Goal: Information Seeking & Learning: Check status

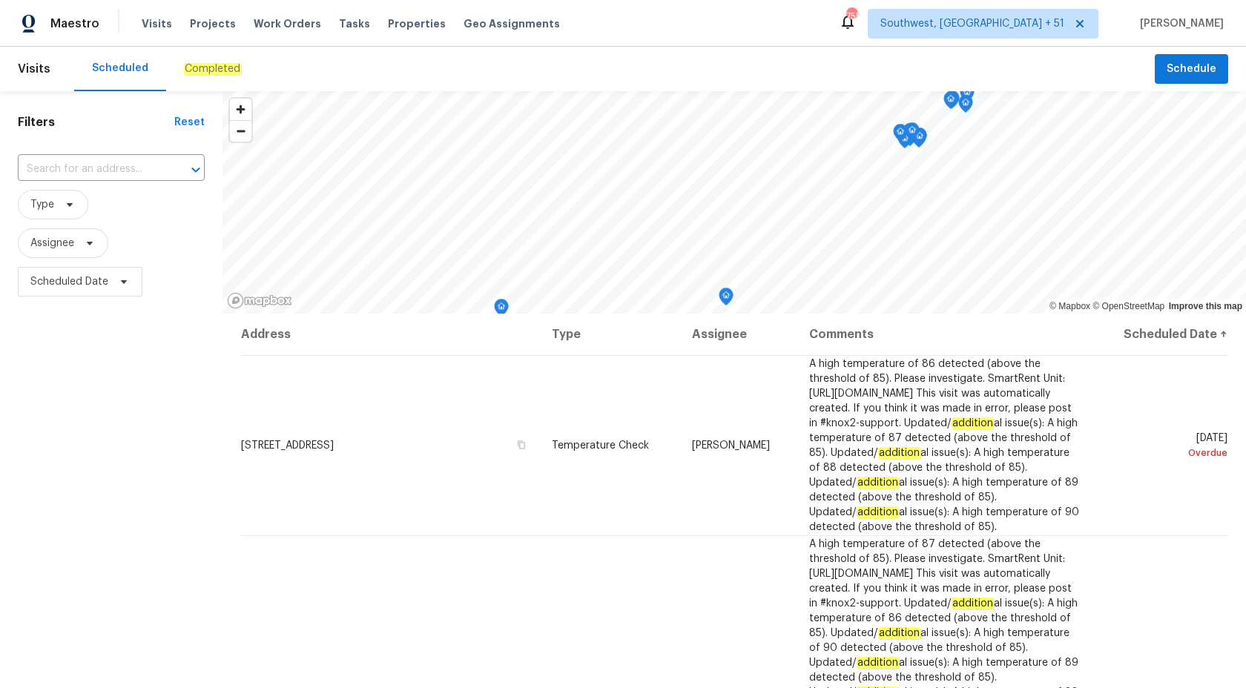
click at [213, 66] on em "Completed" at bounding box center [212, 69] width 57 height 12
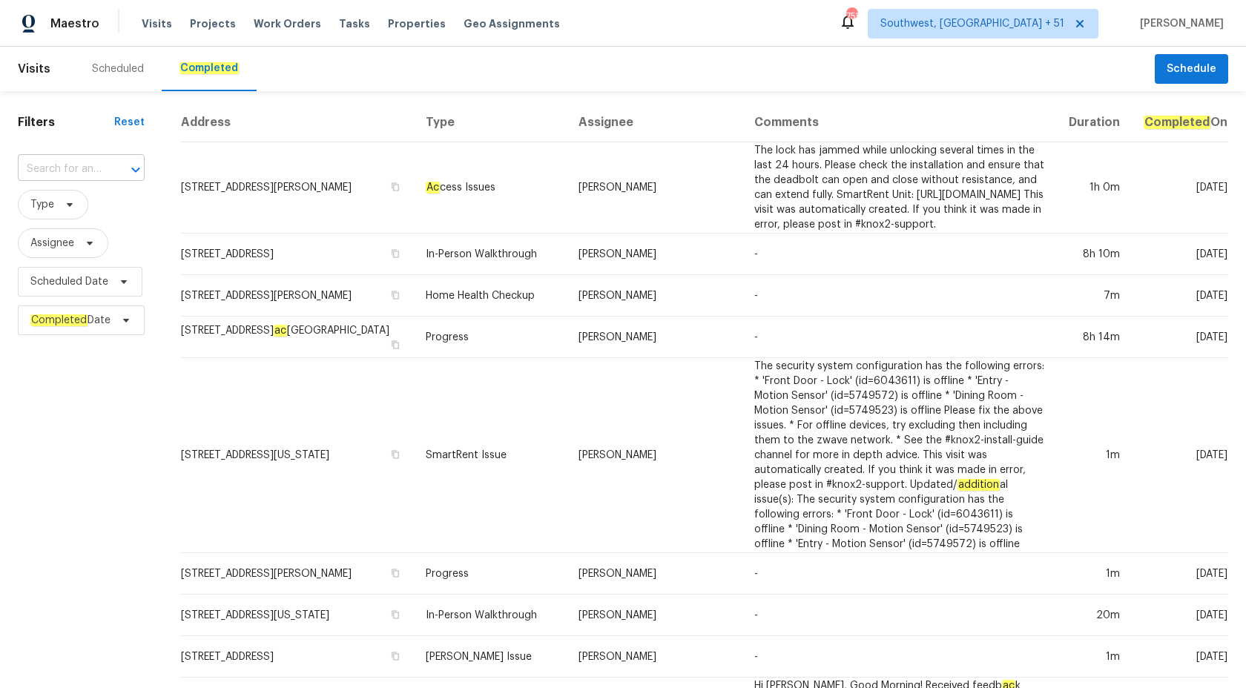
click at [50, 174] on input "text" at bounding box center [60, 169] width 85 height 23
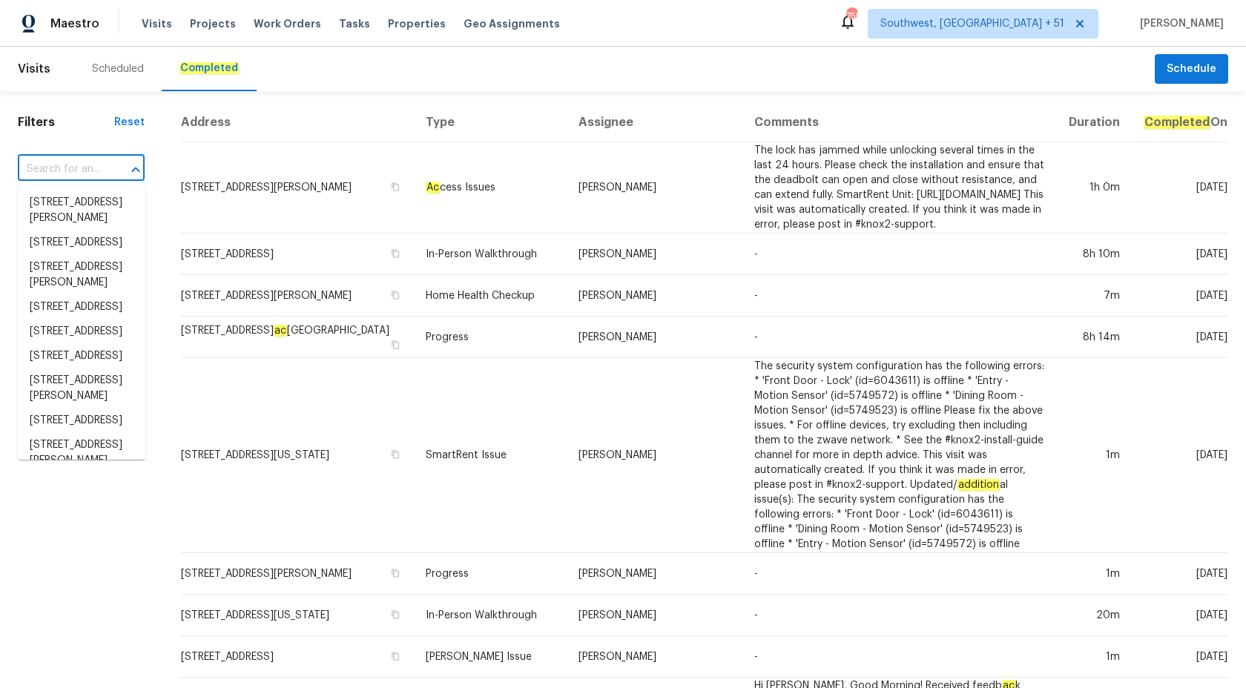
paste input "1943 Odessa Ave, Murfreesboro, TN 37128"
type input "1943 Odessa Ave, Murfreesboro, TN 37128"
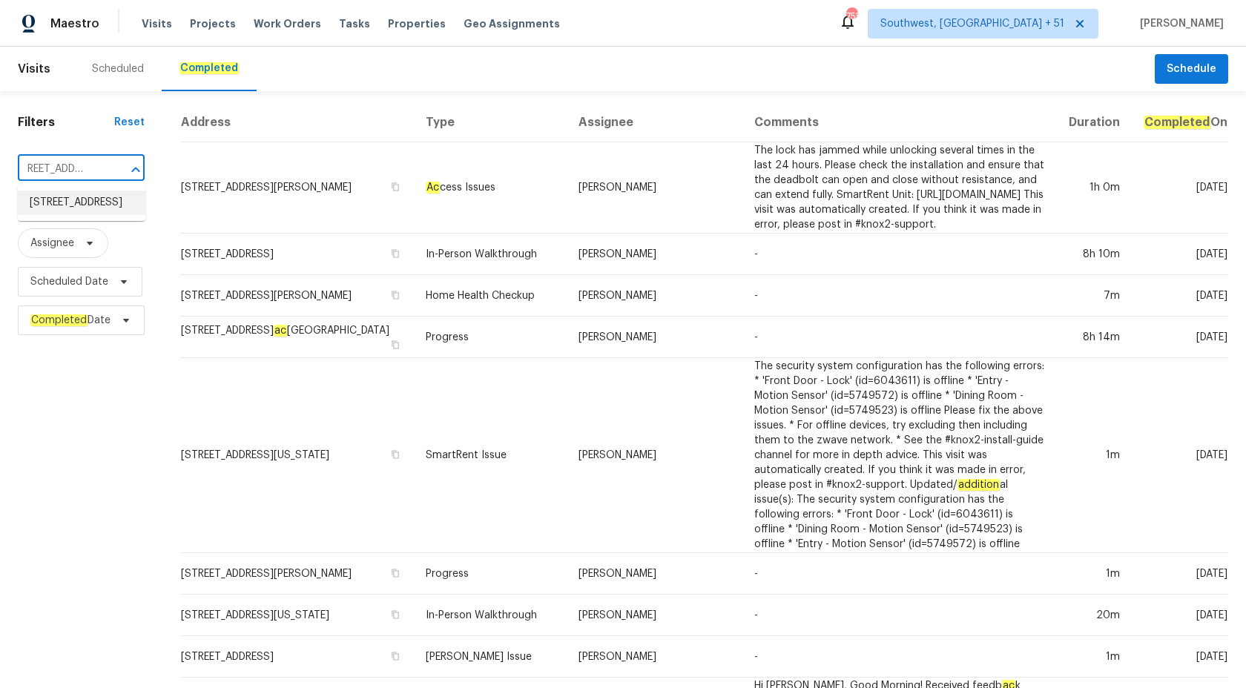
click at [60, 211] on li "1943 Odessa Ave, Murfreesboro, TN 37128" at bounding box center [82, 203] width 128 height 24
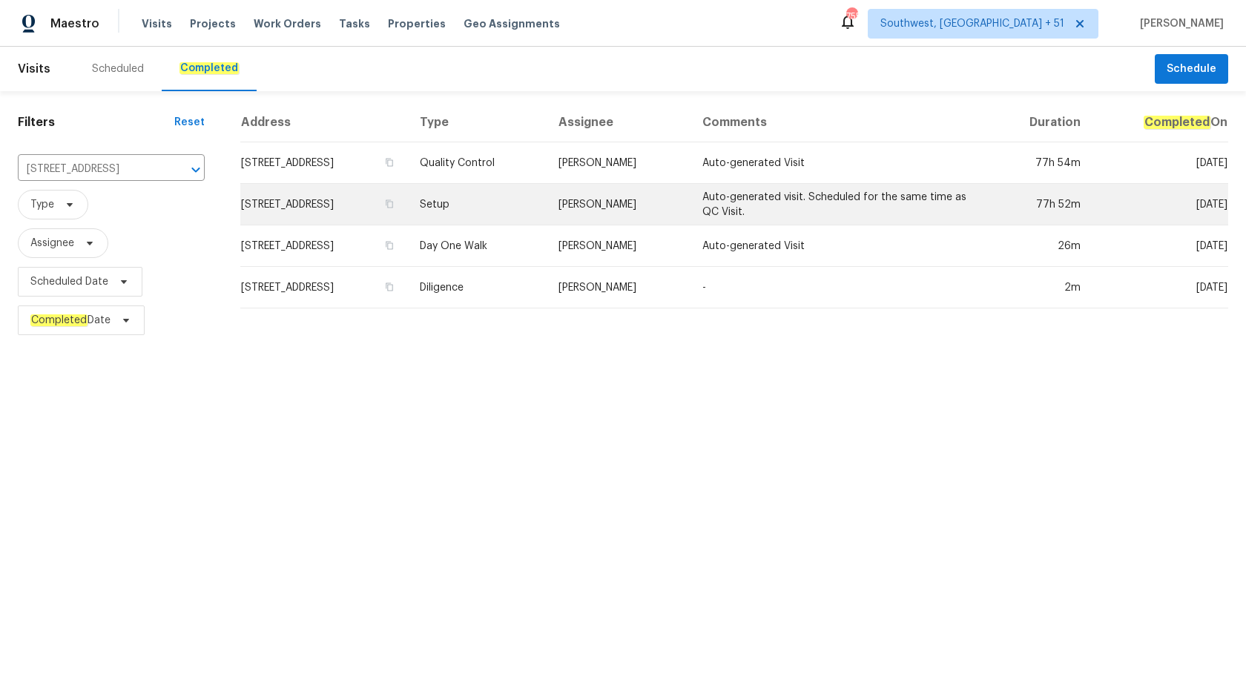
click at [547, 216] on td "Setup" at bounding box center [477, 205] width 139 height 42
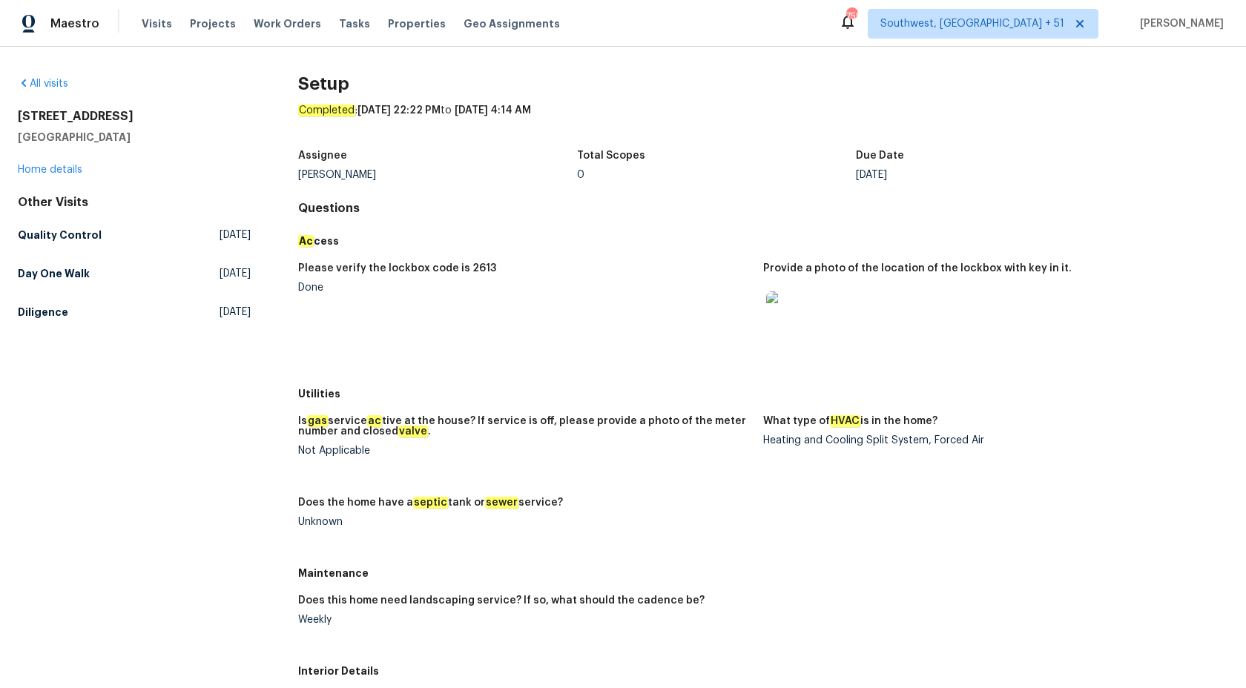
click at [62, 175] on div "1943 Odessa Ave Murfreesboro, TN 37128 Home details" at bounding box center [134, 143] width 233 height 68
click at [57, 166] on link "Home details" at bounding box center [50, 170] width 65 height 10
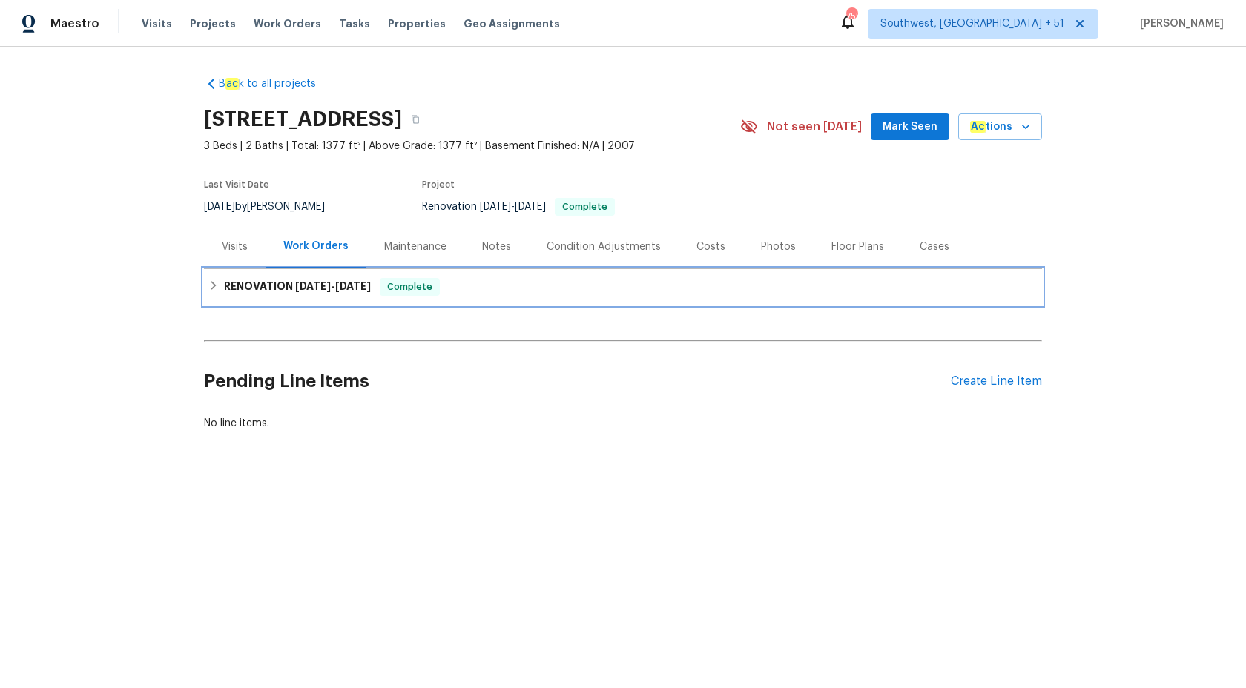
click at [260, 276] on div "RENOVATION 8/13/25 - 8/20/25 Complete" at bounding box center [623, 287] width 838 height 36
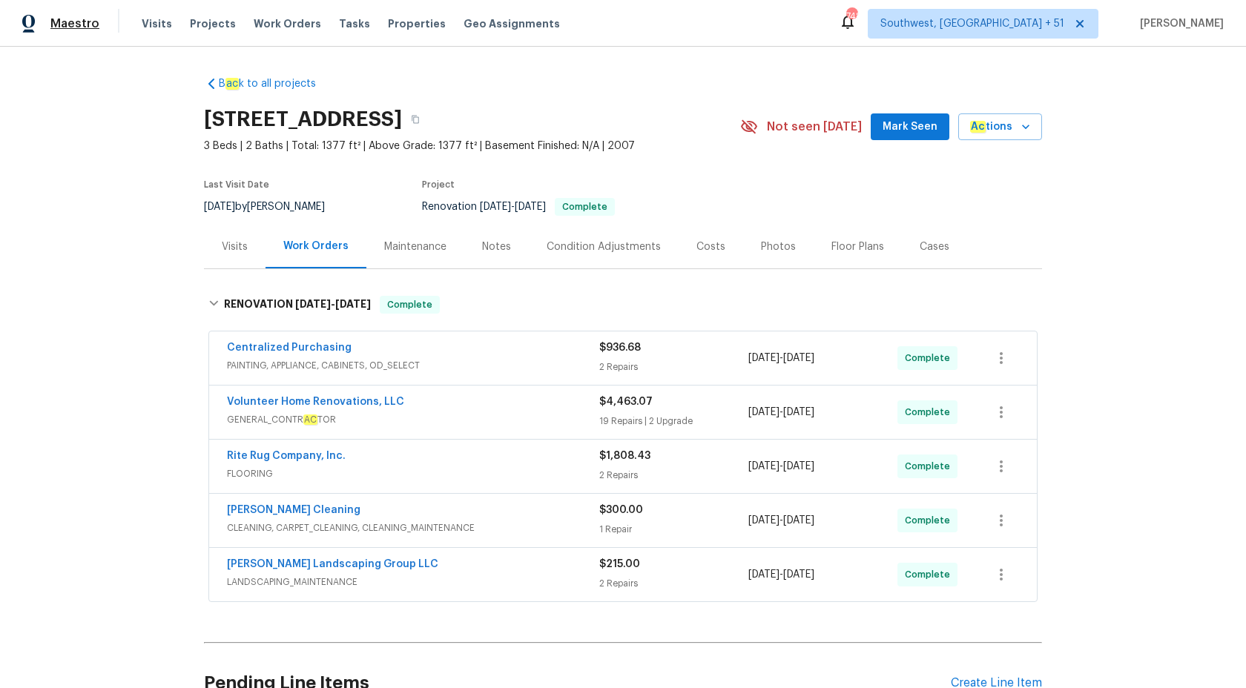
click at [62, 20] on span "Maestro" at bounding box center [74, 23] width 49 height 15
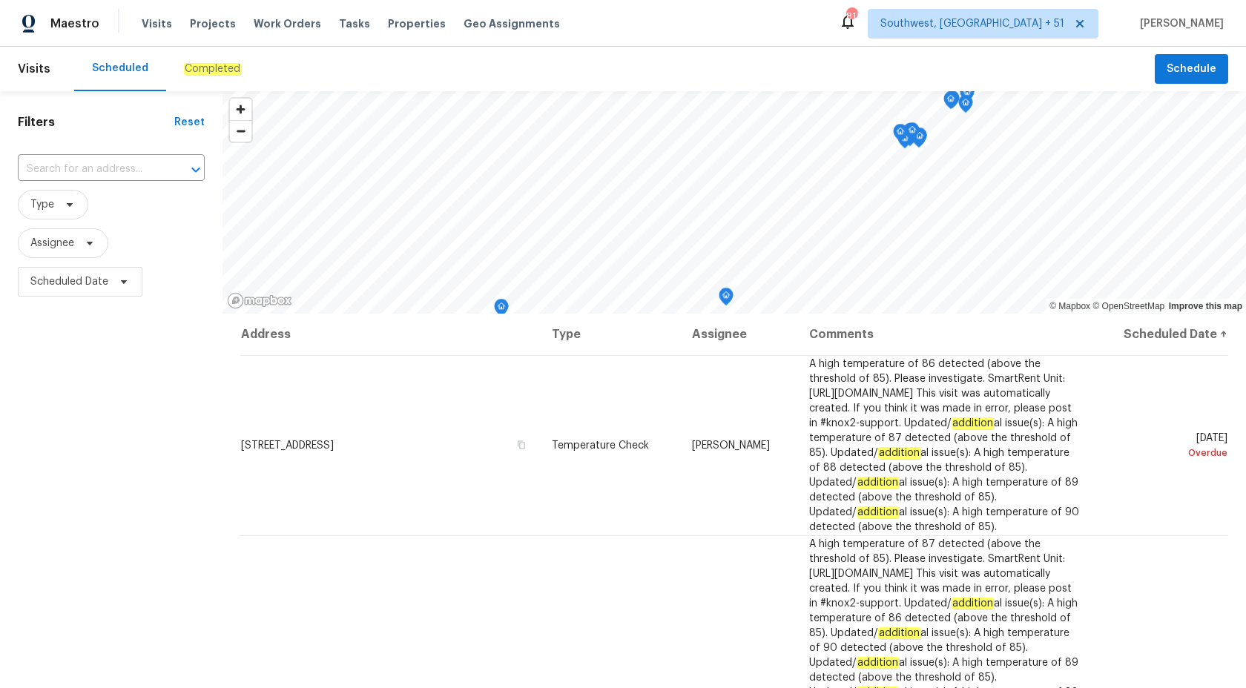
click at [194, 71] on em "Completed" at bounding box center [212, 69] width 57 height 12
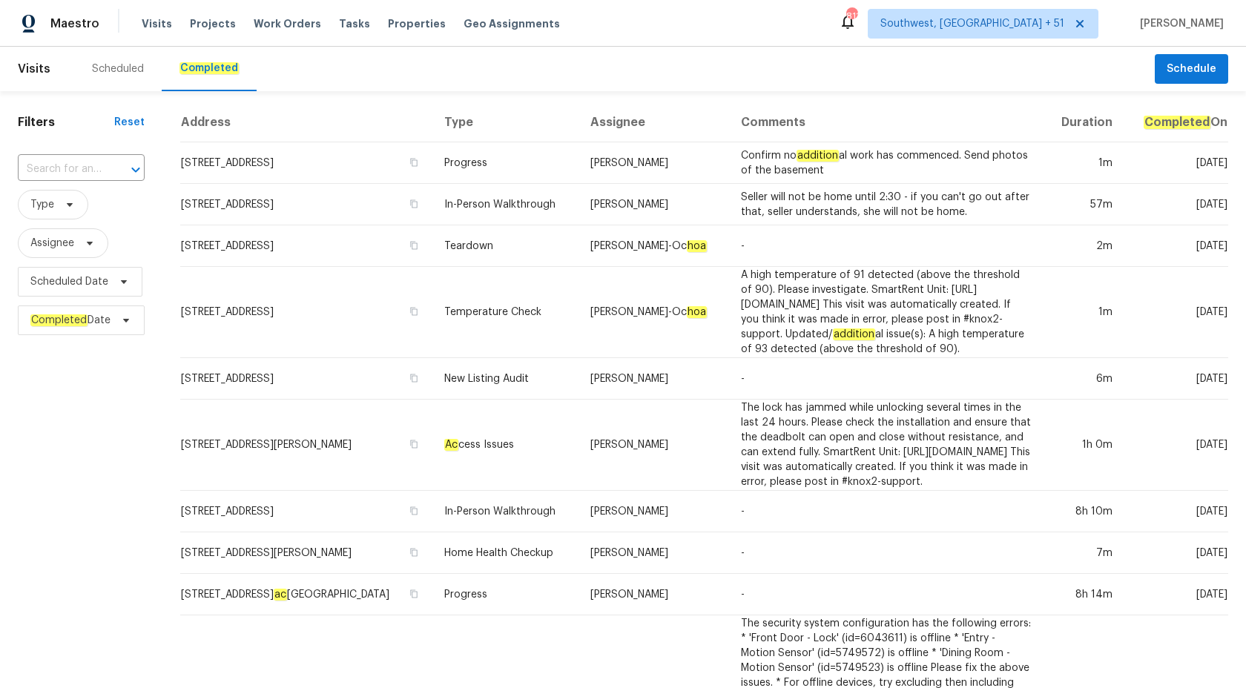
click at [64, 168] on input "text" at bounding box center [60, 169] width 85 height 23
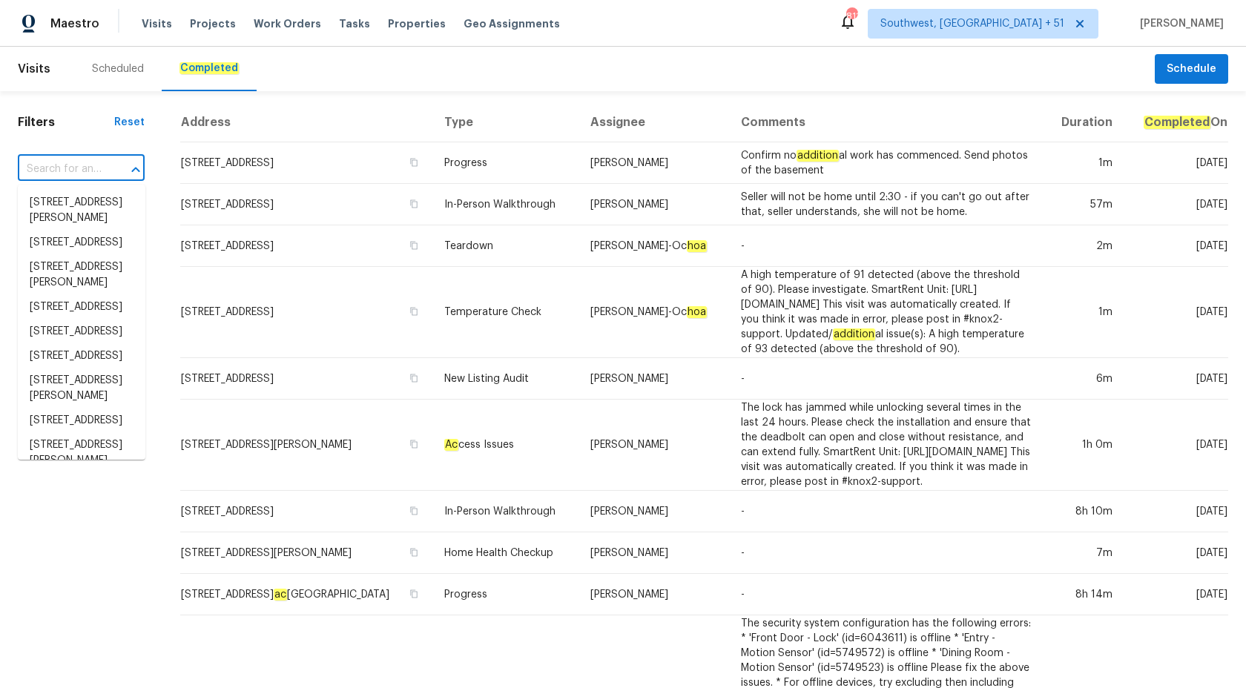
paste input "21 Buck Rd East Brunswick, NJ 08816"
type input "21 Buck Rd East Brunswick, NJ 08816"
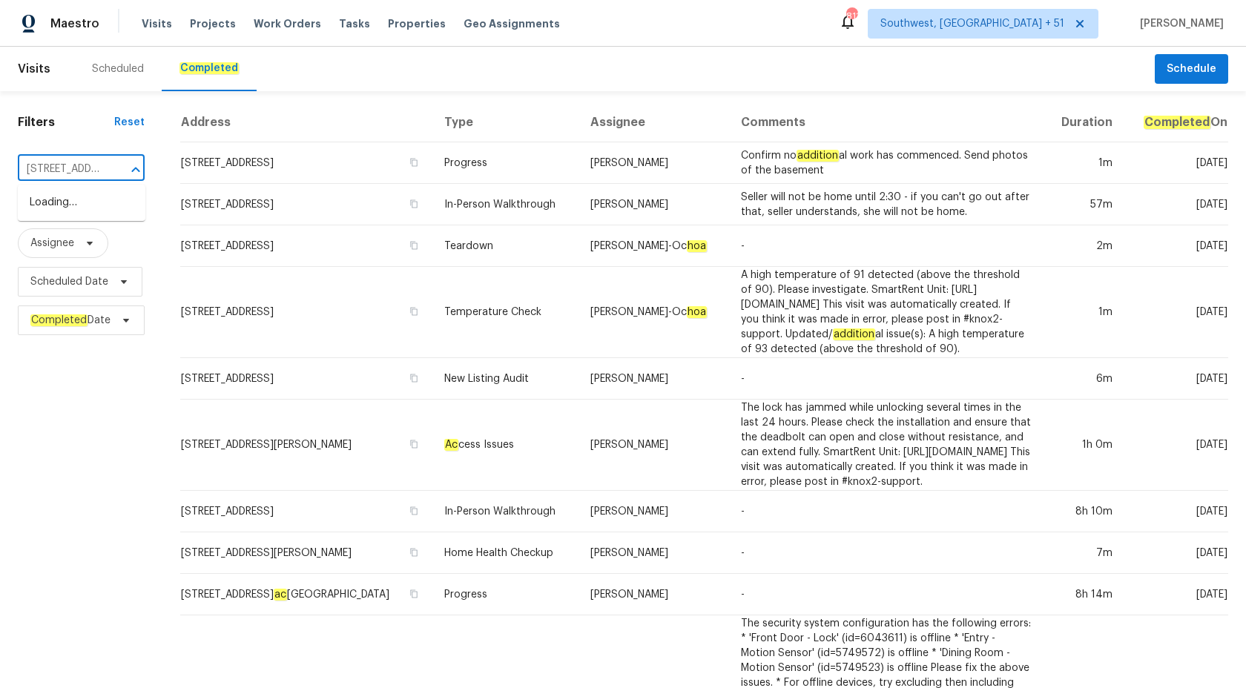
scroll to position [0, 100]
click at [76, 209] on li "21 Buck Rd, East Brunswick, NJ 08816" at bounding box center [82, 211] width 128 height 40
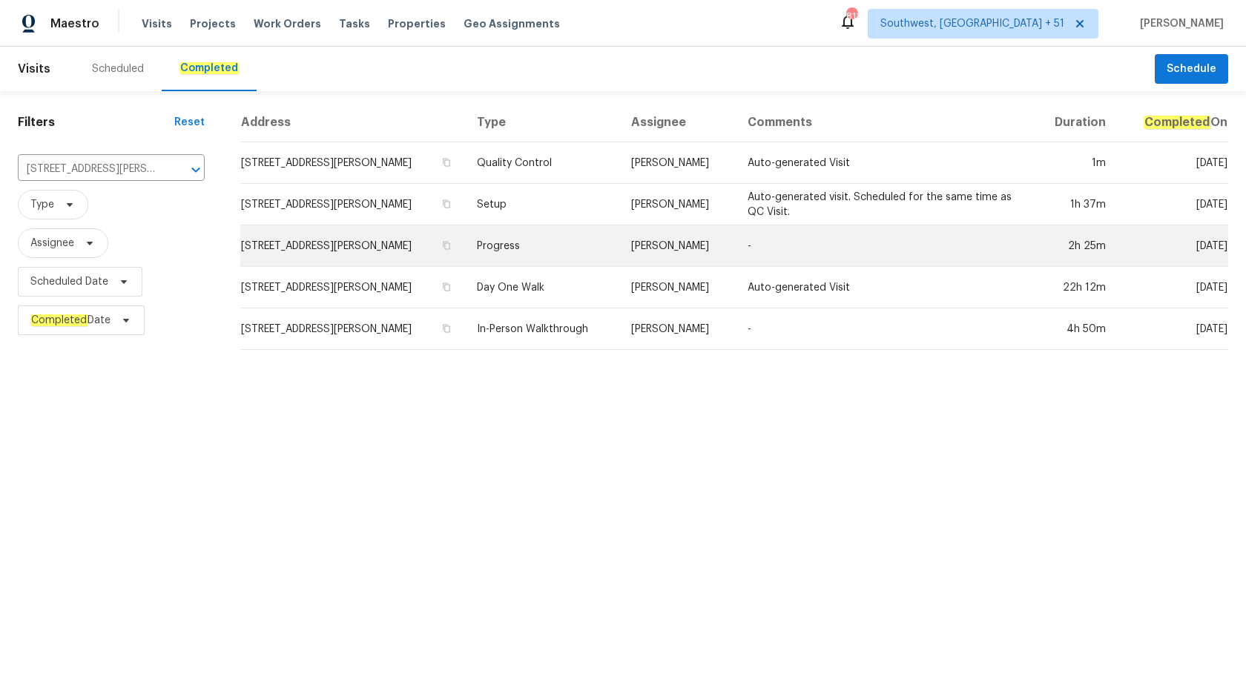
click at [651, 246] on td "[PERSON_NAME]" at bounding box center [677, 247] width 116 height 42
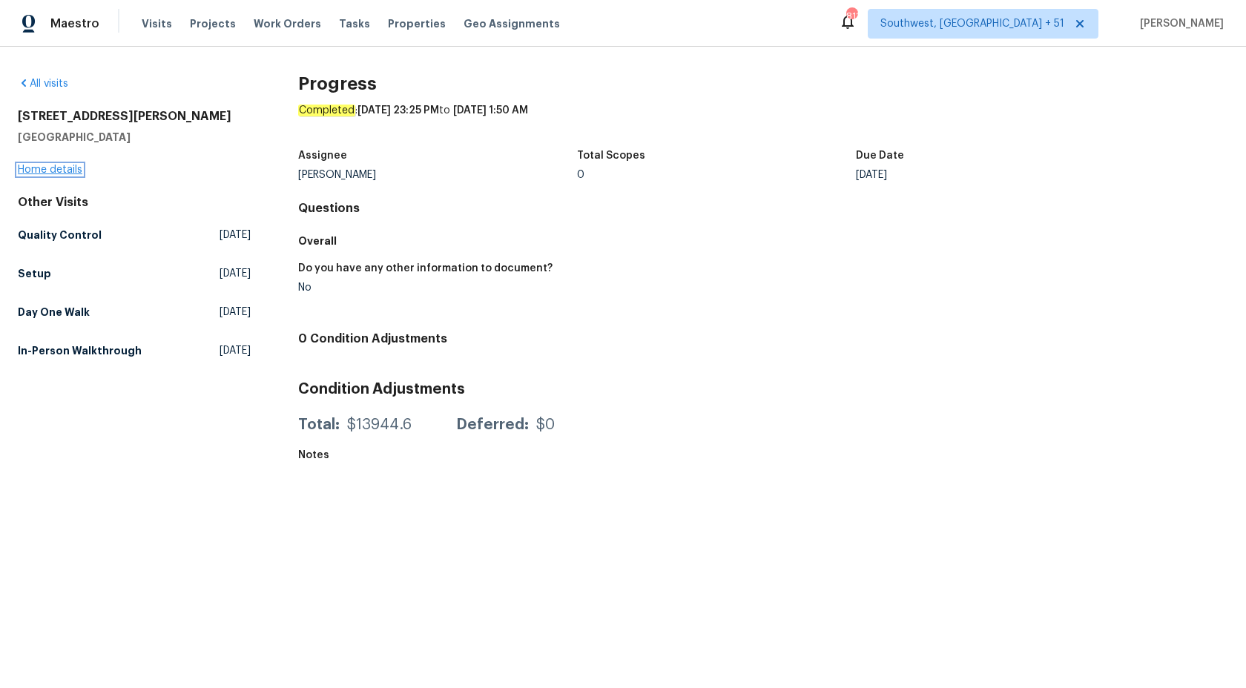
click at [64, 173] on link "Home details" at bounding box center [50, 170] width 65 height 10
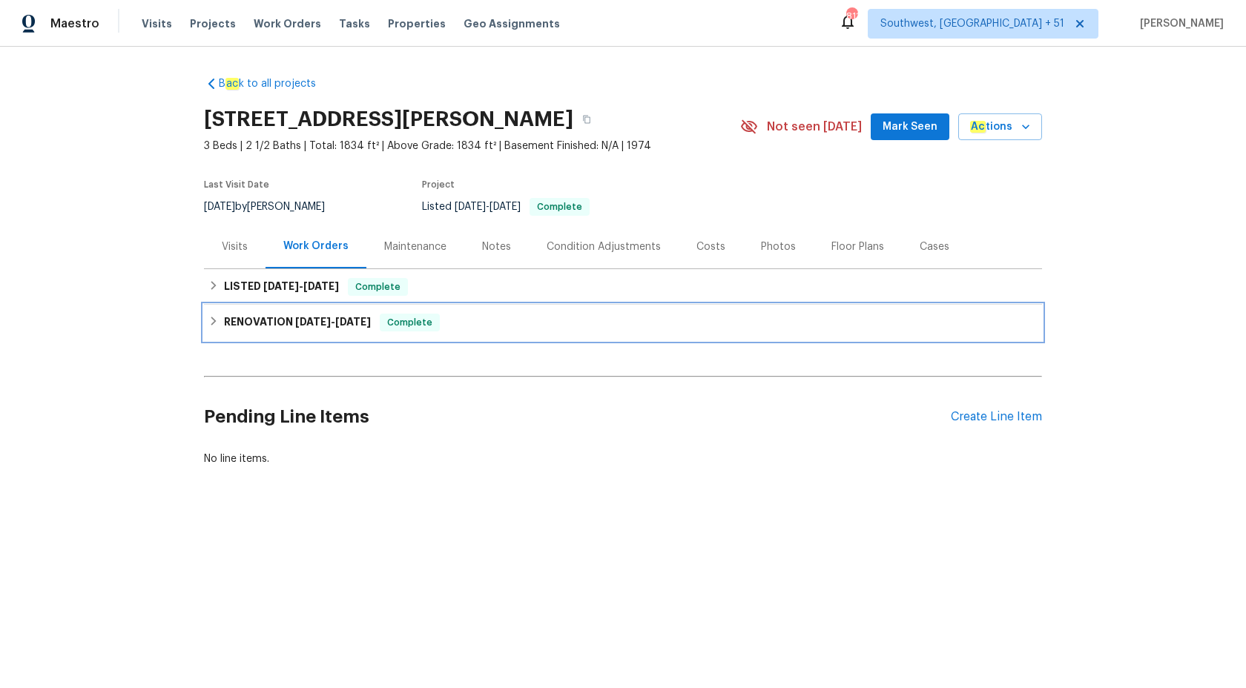
click at [323, 332] on div "RENOVATION 8/5/25 - 8/19/25 Complete" at bounding box center [623, 323] width 838 height 36
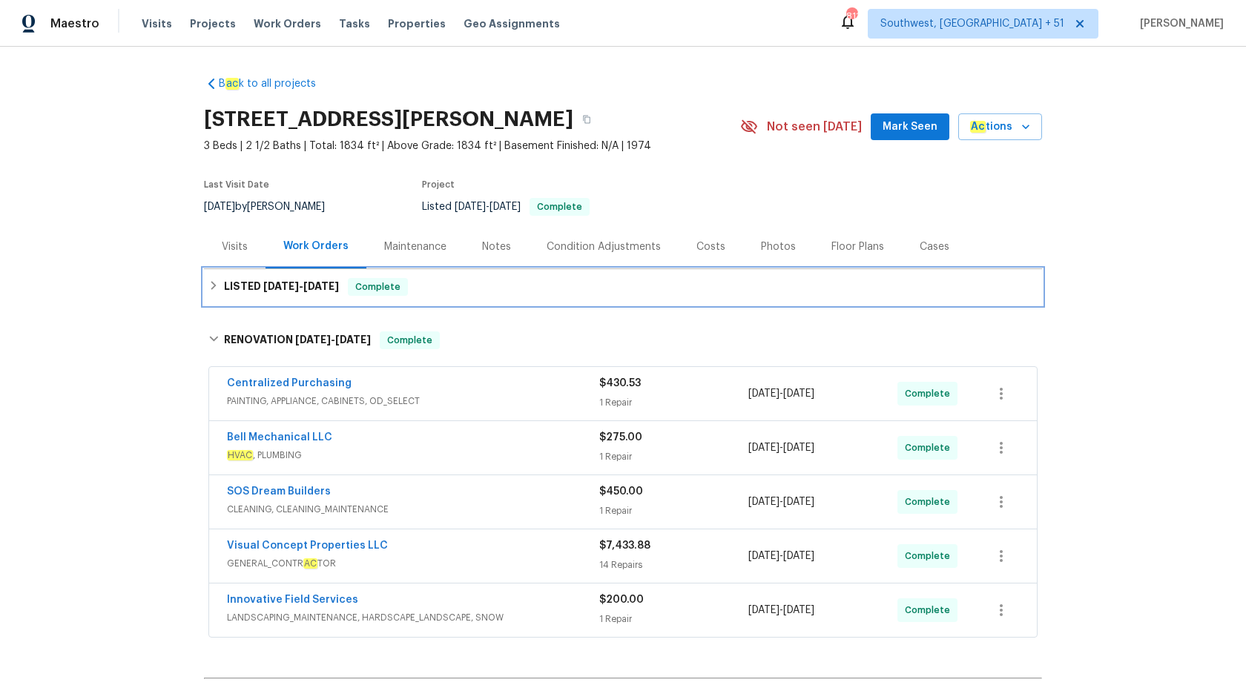
click at [322, 293] on h6 "LISTED 8/26/25 - 8/28/25" at bounding box center [281, 287] width 115 height 18
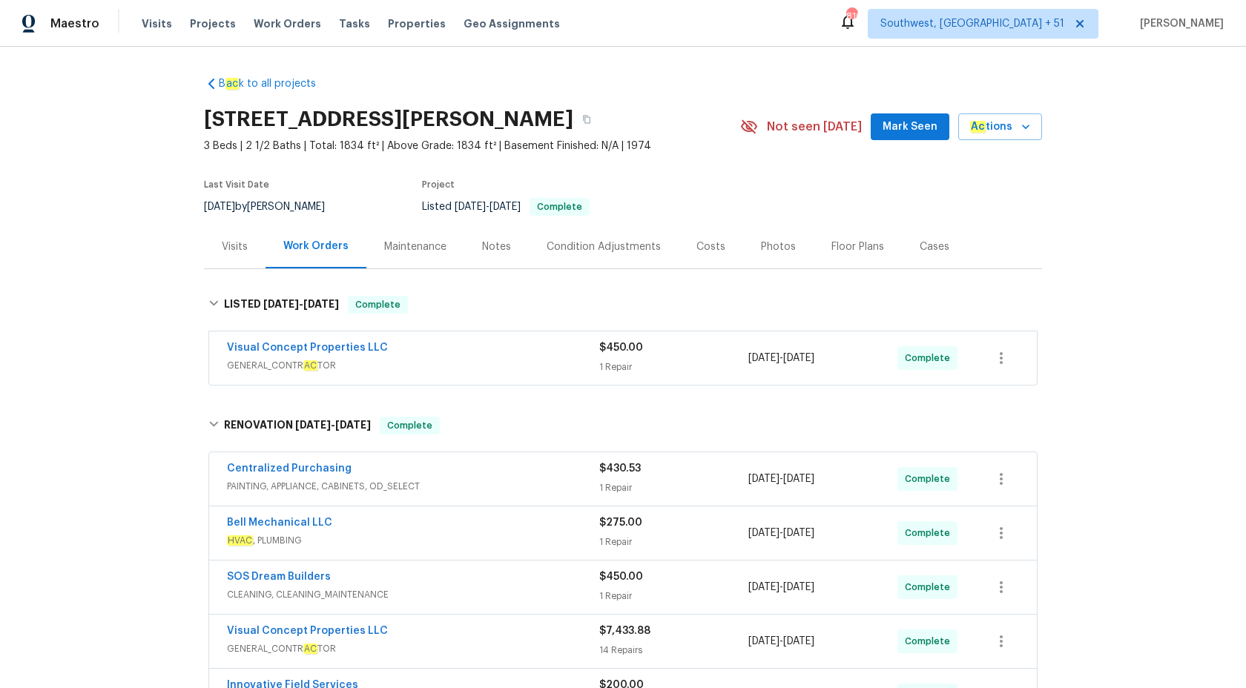
click at [492, 369] on span "GENERAL_CONTR AC TOR" at bounding box center [413, 365] width 372 height 15
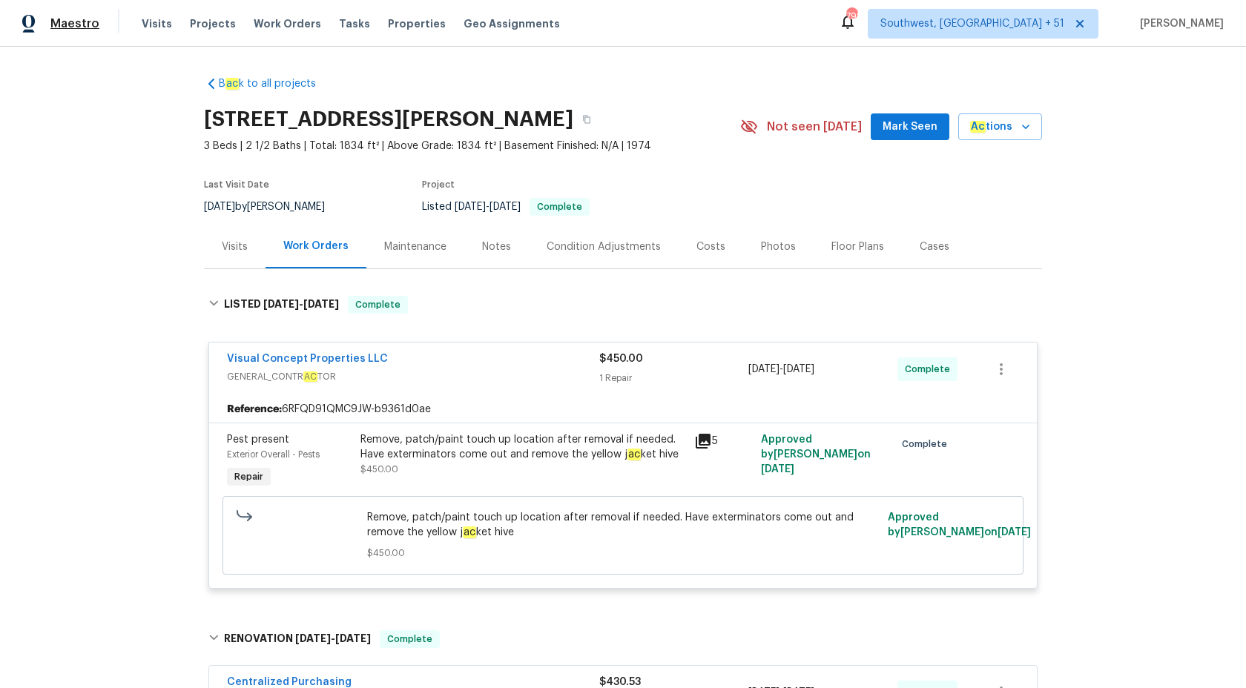
click at [66, 25] on span "Maestro" at bounding box center [74, 23] width 49 height 15
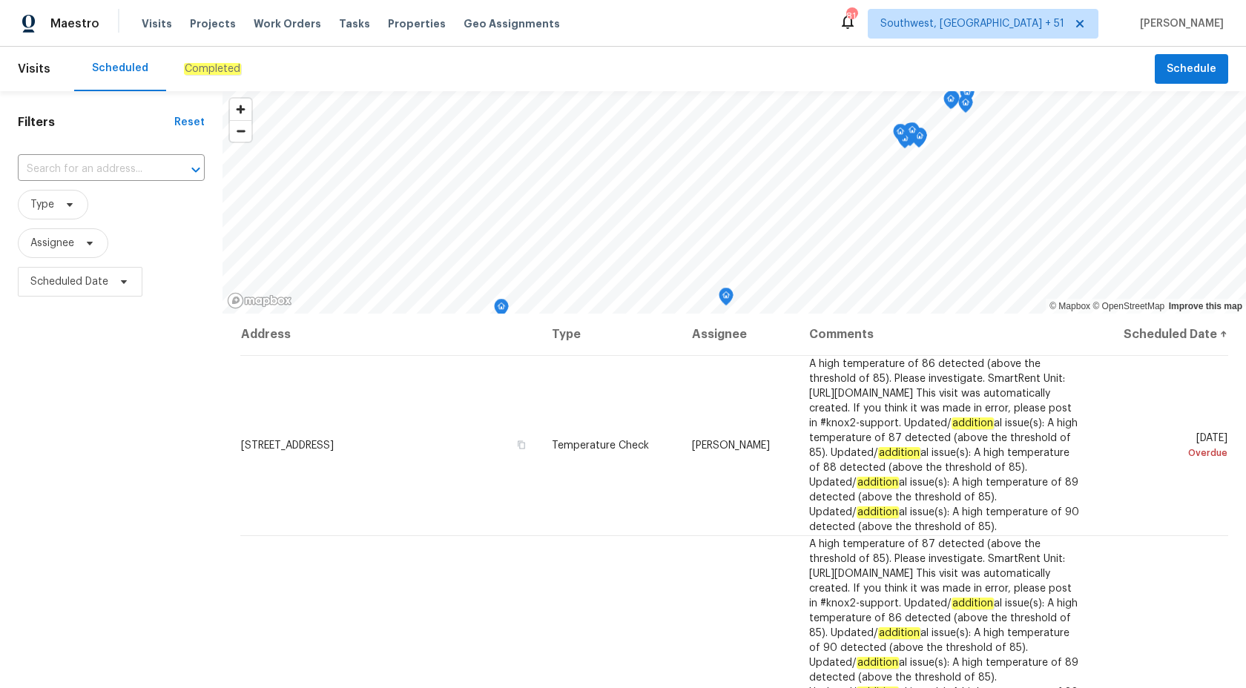
click at [194, 71] on em "Completed" at bounding box center [212, 69] width 57 height 12
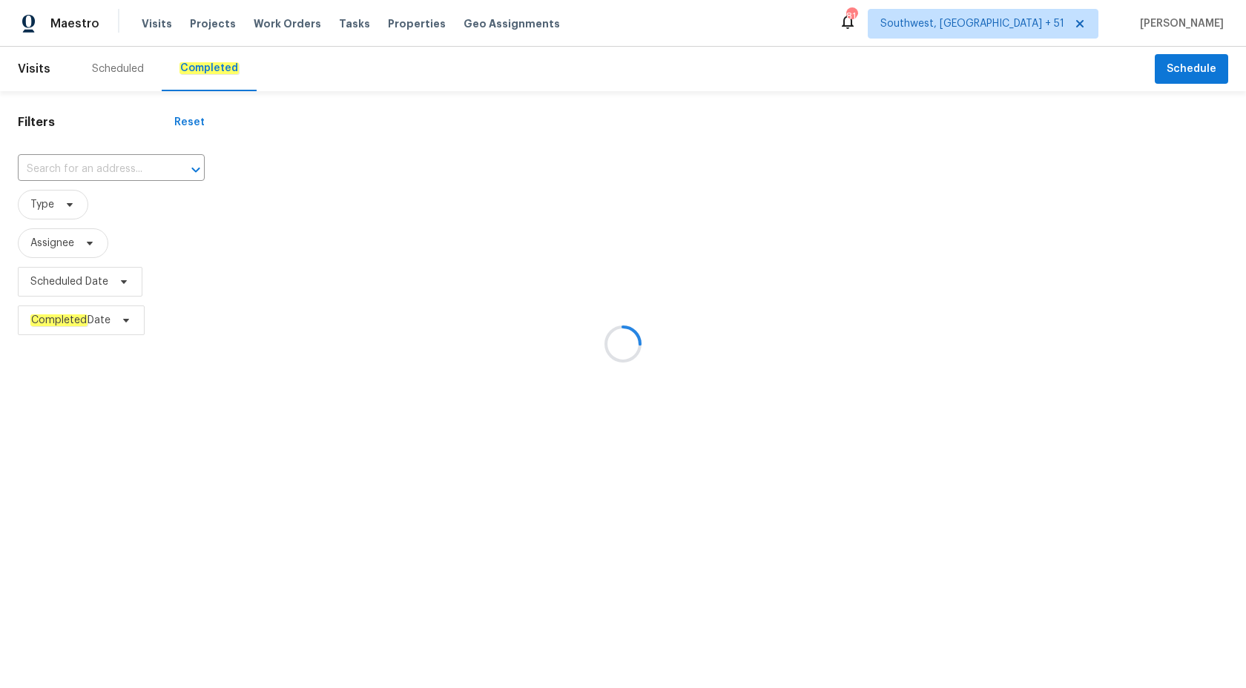
click at [68, 159] on div at bounding box center [623, 344] width 1246 height 688
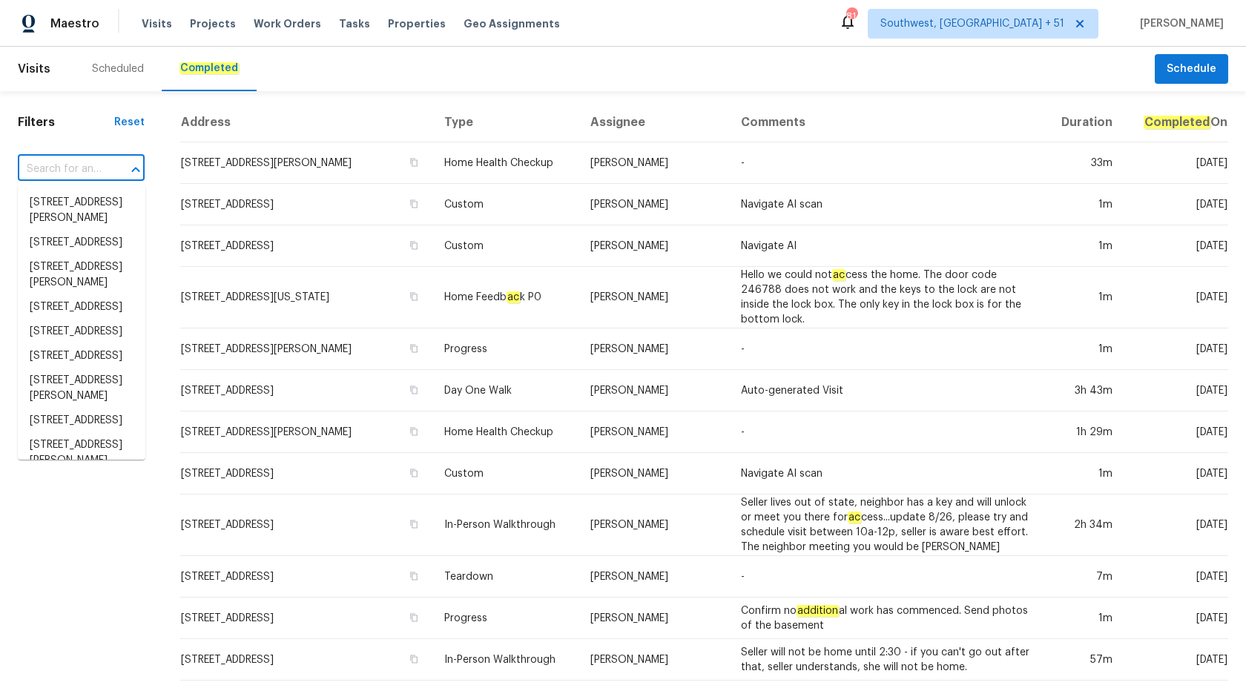
click at [70, 168] on input "text" at bounding box center [60, 169] width 85 height 23
paste input "7228 Mossy Creek Ln, Hanahan, SC 29410"
type input "7228 Mossy Creek Ln, Hanahan, SC 29410"
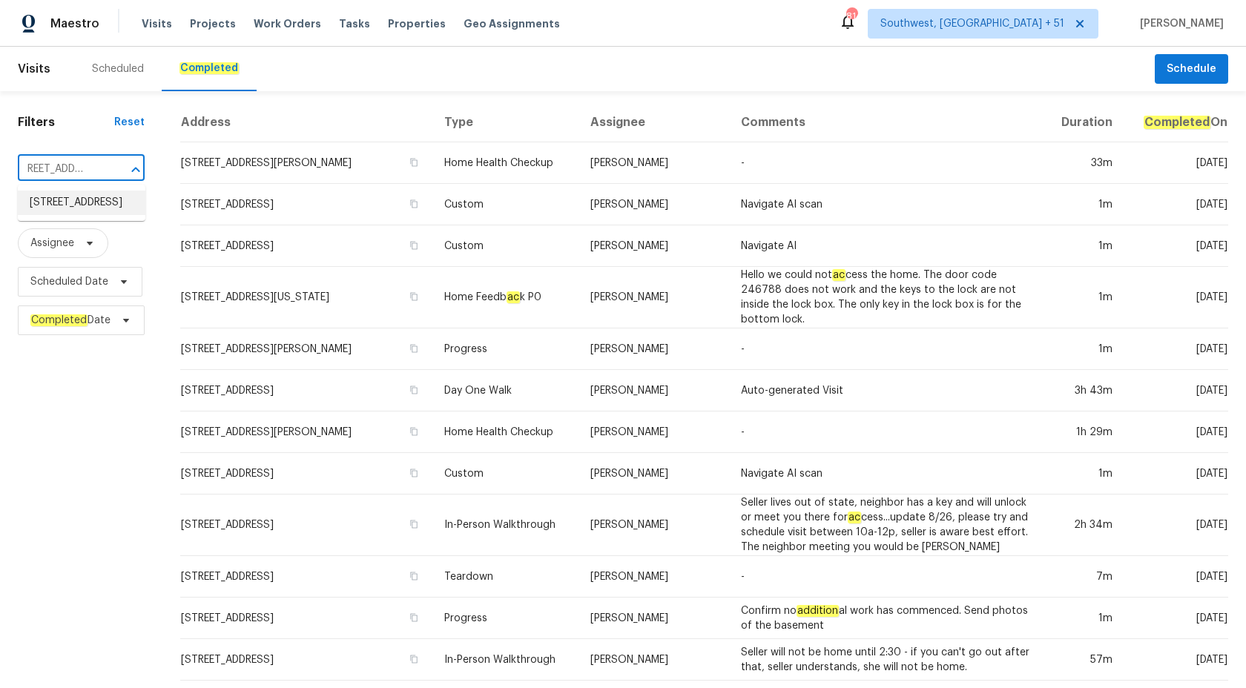
click at [85, 211] on li "7228 Mossy Creek Ln, Hanahan, SC 29410" at bounding box center [82, 203] width 128 height 24
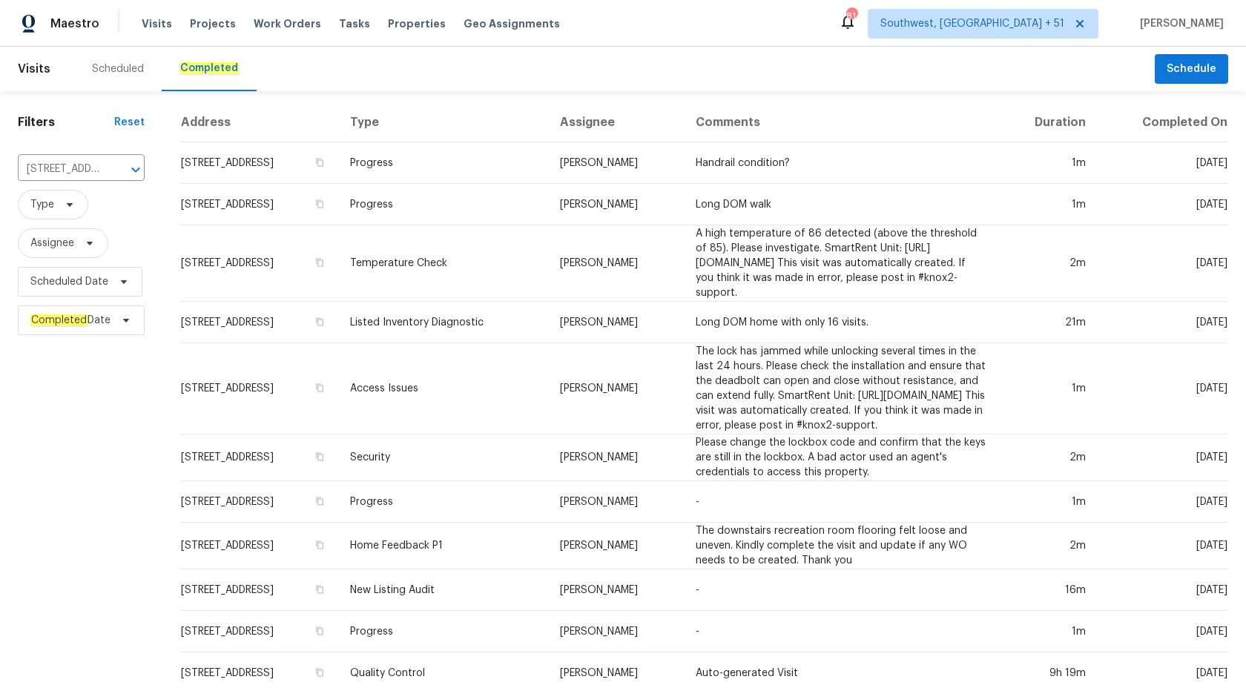
click at [525, 227] on td "Temperature Check" at bounding box center [443, 264] width 210 height 76
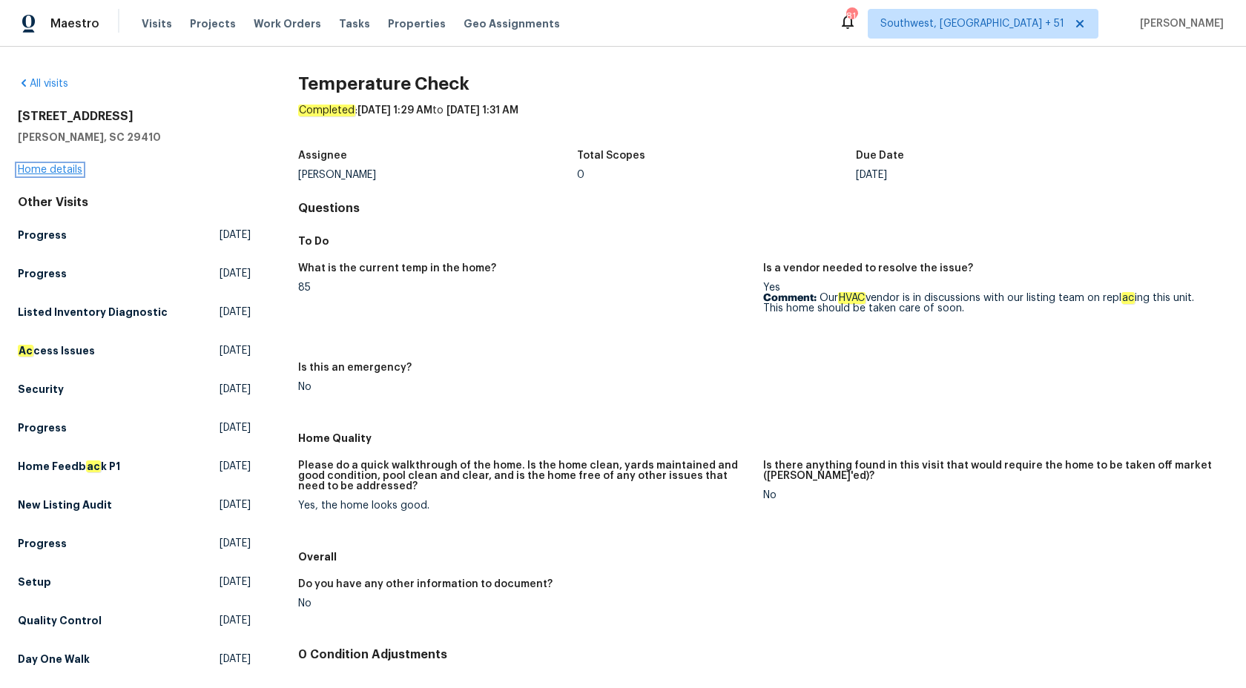
click at [44, 173] on link "Home details" at bounding box center [50, 170] width 65 height 10
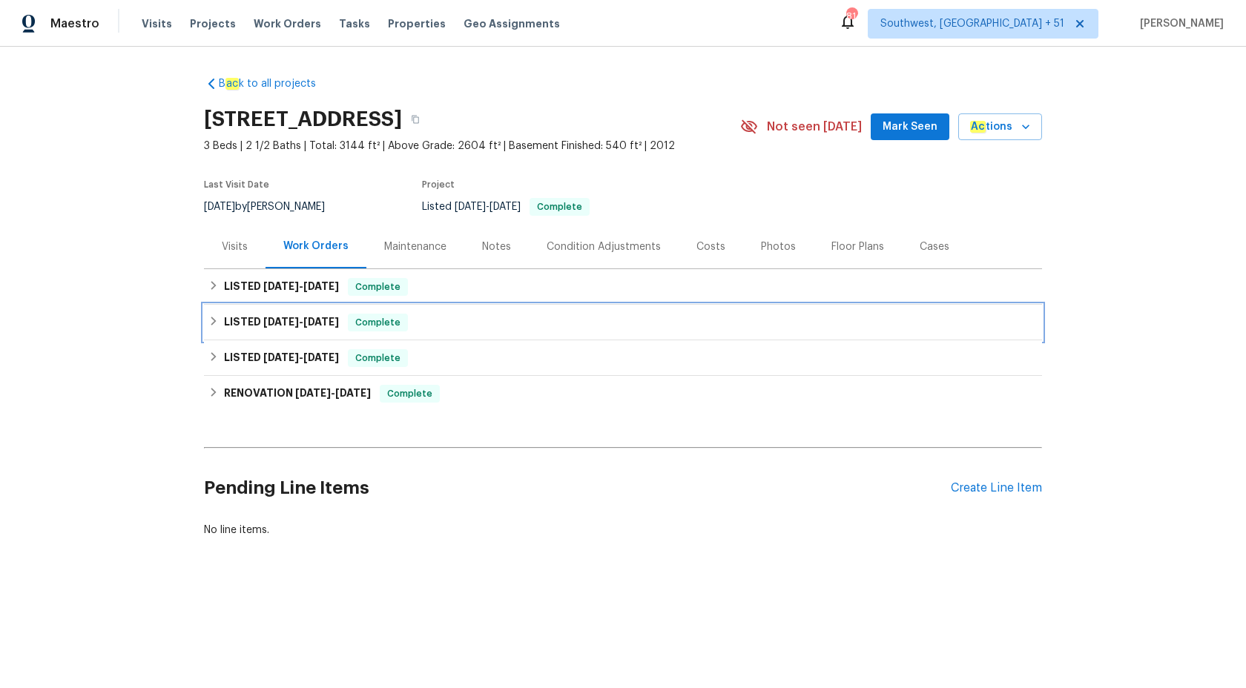
click at [353, 326] on span "Complete" at bounding box center [377, 322] width 57 height 15
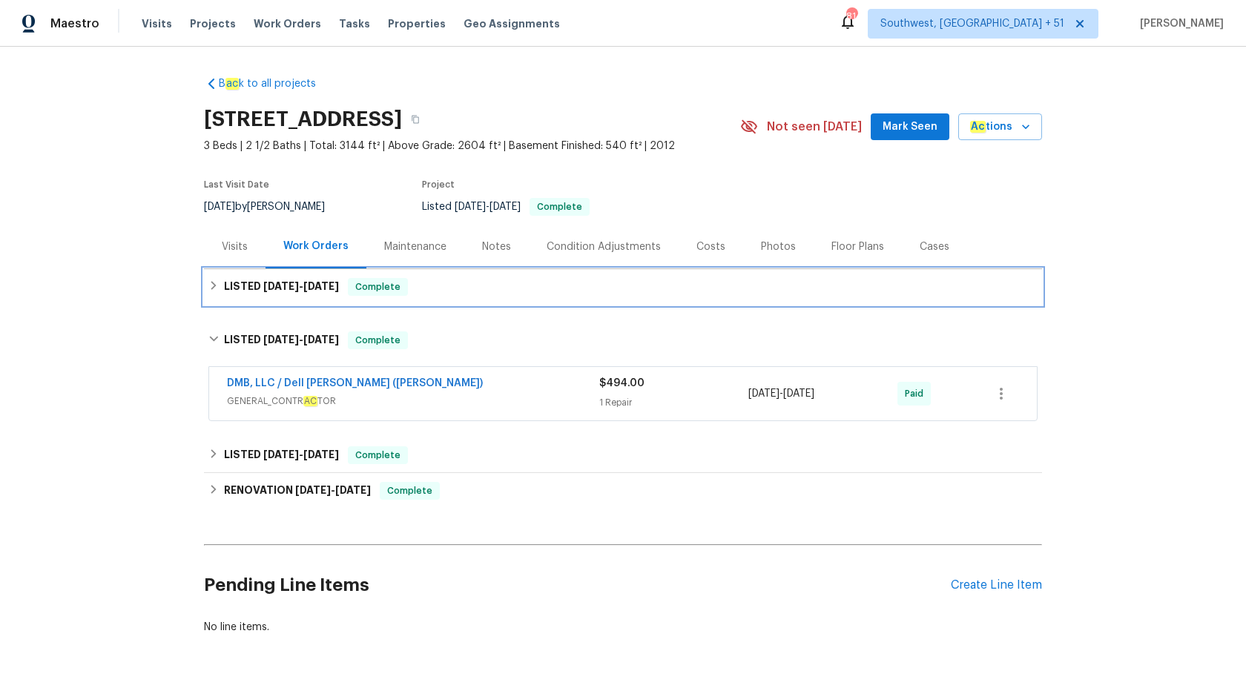
click at [363, 297] on div "LISTED 7/15/25 - 8/27/25 Complete" at bounding box center [623, 287] width 838 height 36
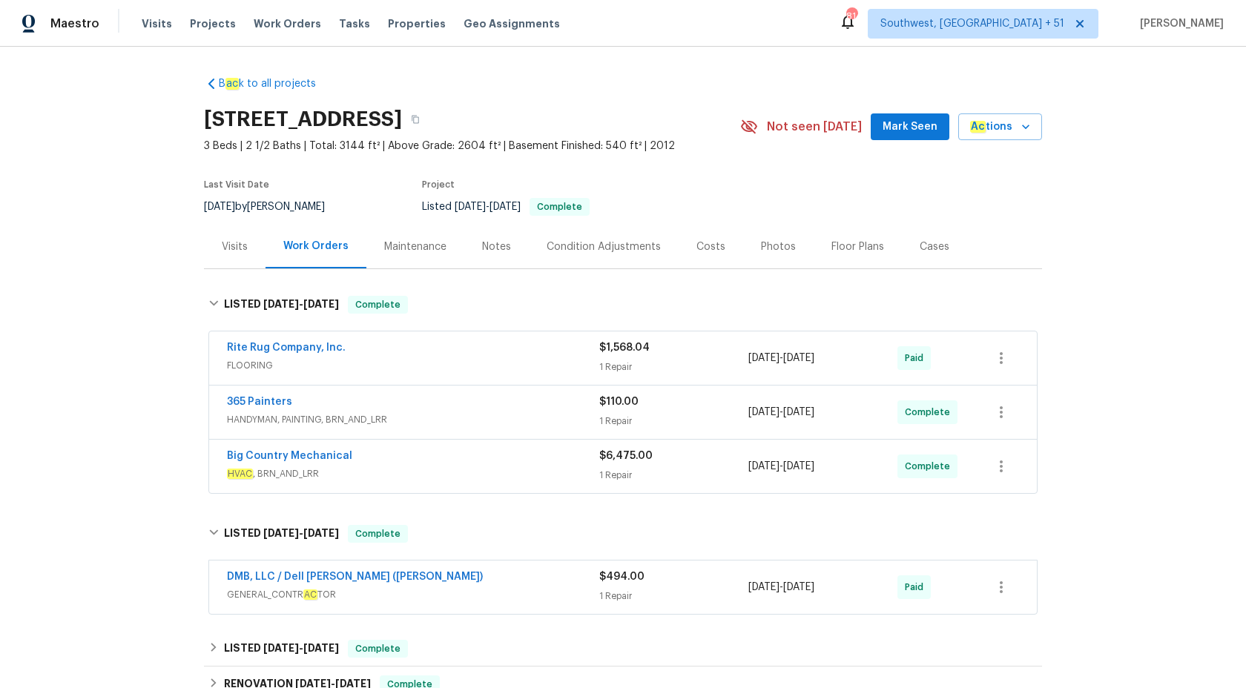
click at [110, 350] on div "B ac k to all projects 7228 Mossy Creek Ln, Hanahan, SC 29410 3 Beds | 2 1/2 Ba…" at bounding box center [623, 368] width 1246 height 642
click at [82, 19] on span "Maestro" at bounding box center [74, 23] width 49 height 15
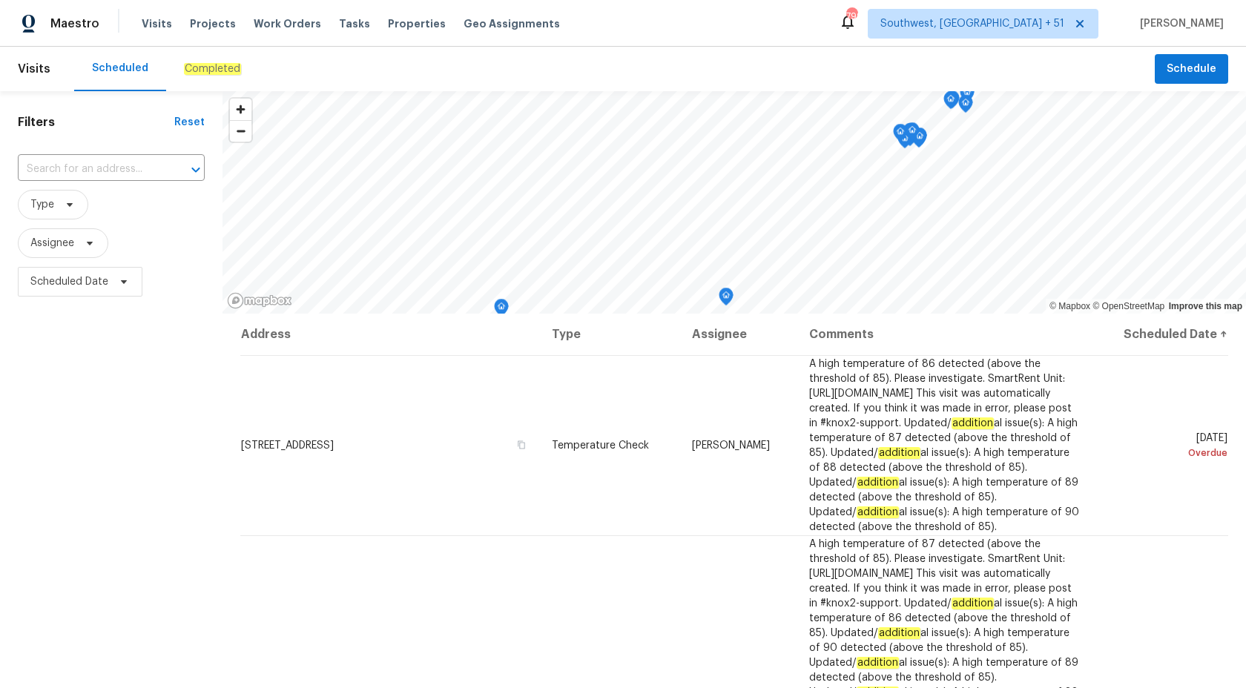
click at [175, 100] on div "Filters Reset ​ Type Assignee Scheduled Date" at bounding box center [111, 477] width 223 height 773
click at [196, 71] on em "Completed" at bounding box center [212, 69] width 57 height 12
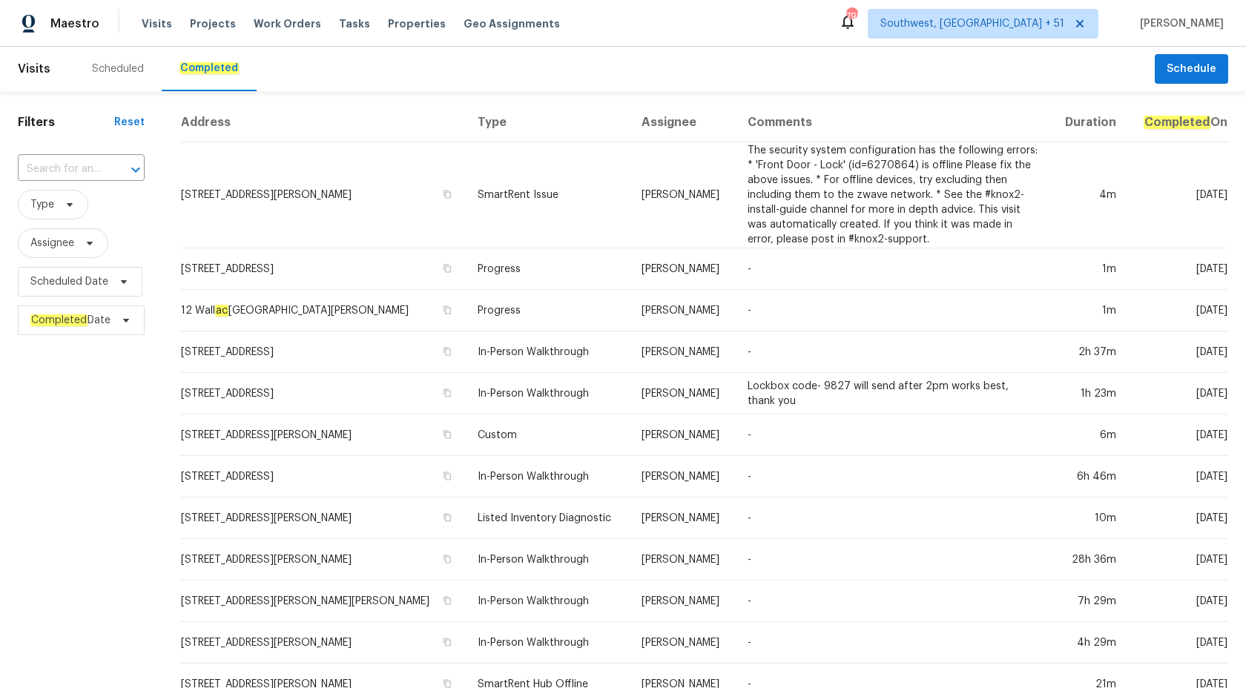
click at [65, 151] on div "Filters Reset ​ Type Assignee Scheduled Date Completed Date" at bounding box center [81, 594] width 162 height 1006
click at [64, 169] on input "text" at bounding box center [60, 169] width 85 height 23
paste input "7228 Mossy Creek Ln, Hanahan, SC 29410"
type input "7228 Mossy Creek Ln, Hanahan, SC 29410"
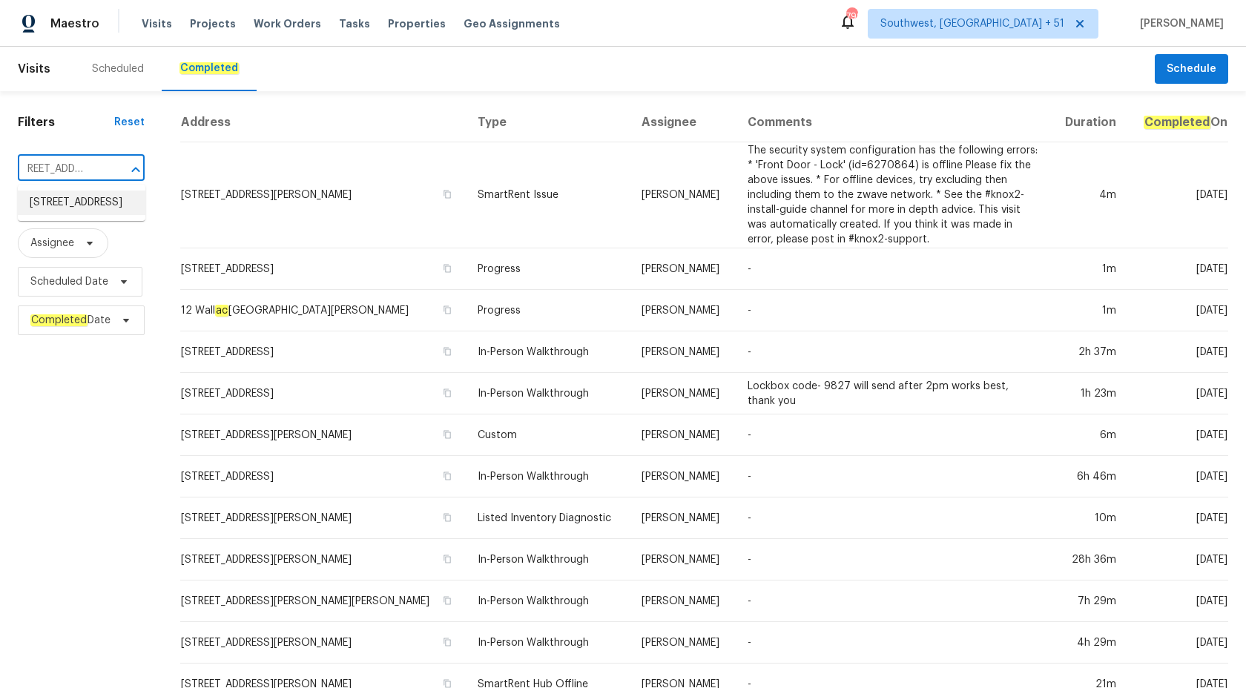
click at [93, 215] on li "7228 Mossy Creek Ln, Hanahan, SC 29410" at bounding box center [82, 203] width 128 height 24
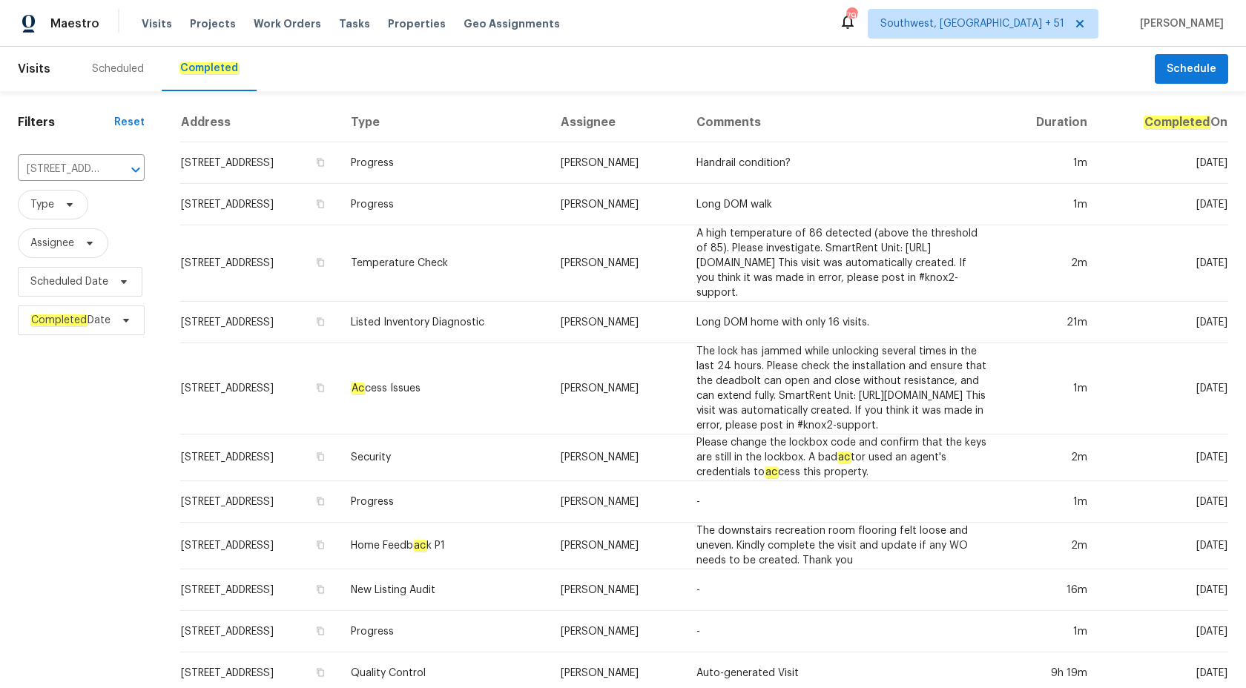
click at [516, 307] on td "Listed Inventory Diagnostic" at bounding box center [444, 323] width 210 height 42
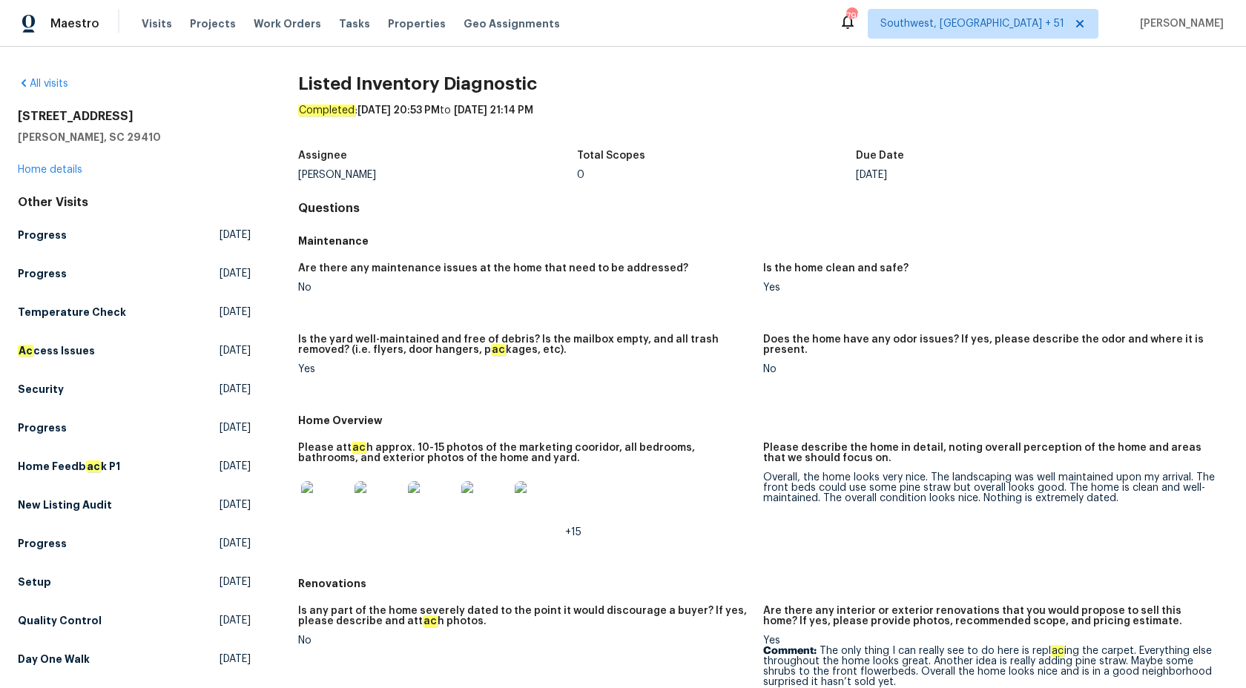
click at [70, 162] on div "7228 Mossy Creek Ln Hanahan, SC 29410 Home details" at bounding box center [134, 143] width 233 height 68
click at [73, 172] on link "Home details" at bounding box center [50, 170] width 65 height 10
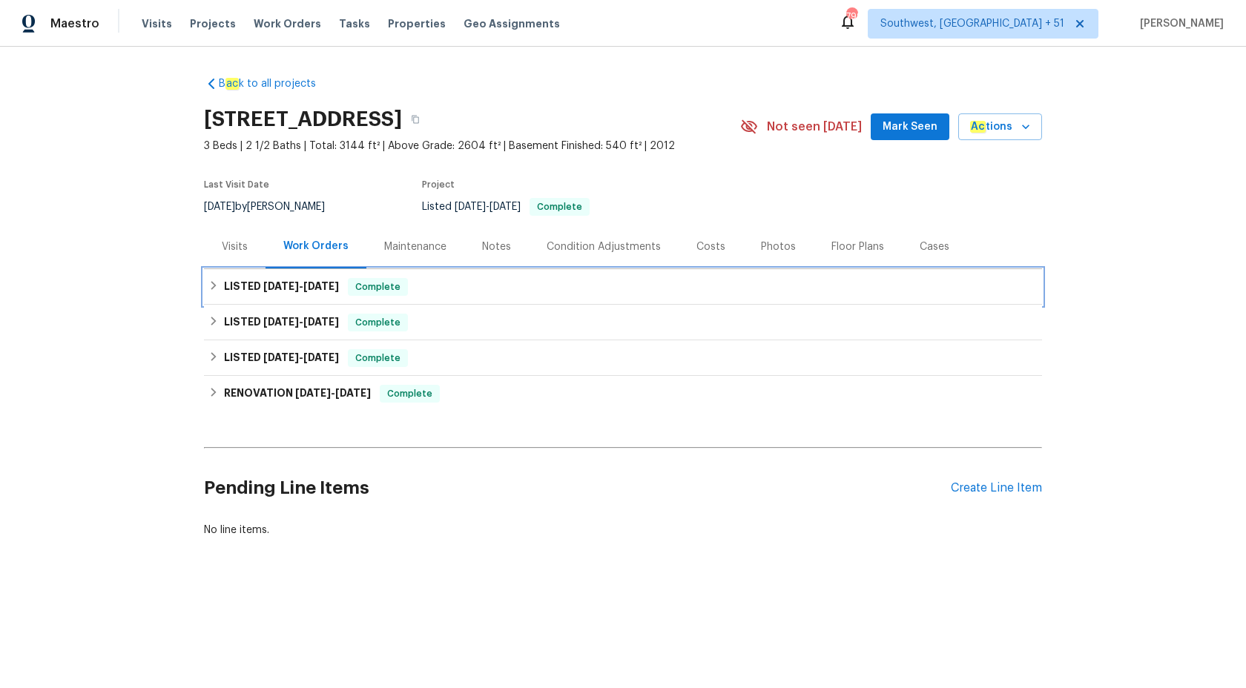
click at [297, 286] on span "7/15/25" at bounding box center [281, 286] width 36 height 10
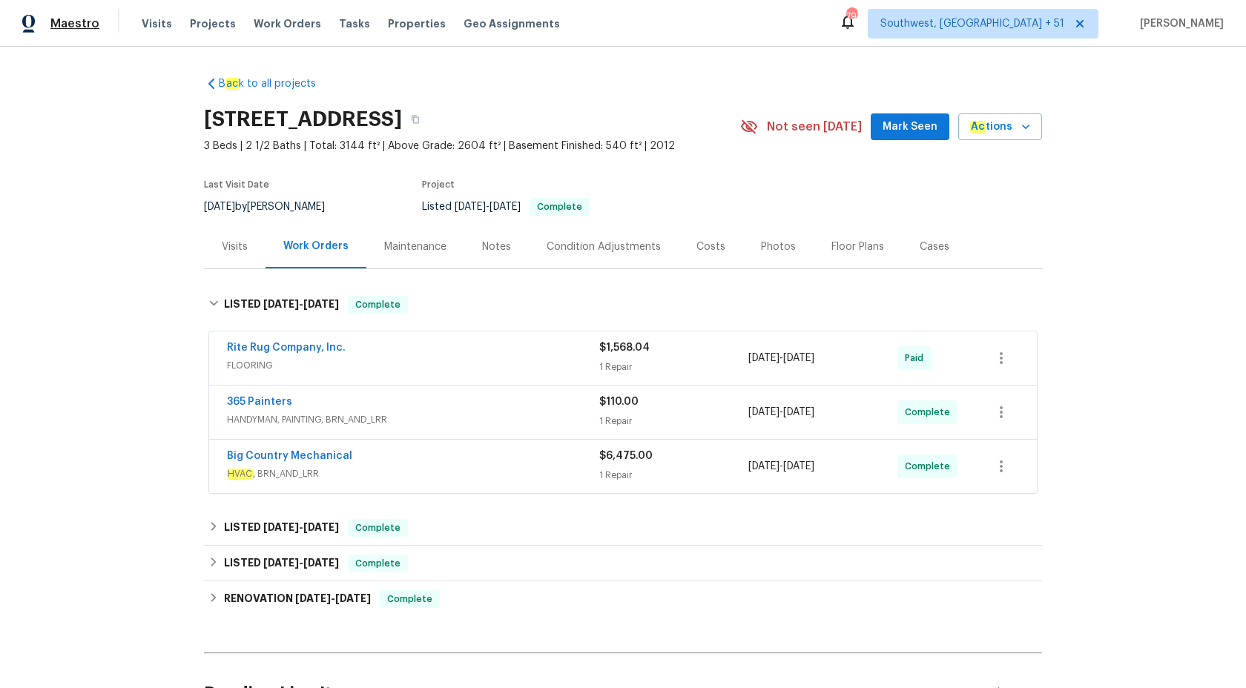
click at [71, 24] on span "Maestro" at bounding box center [74, 23] width 49 height 15
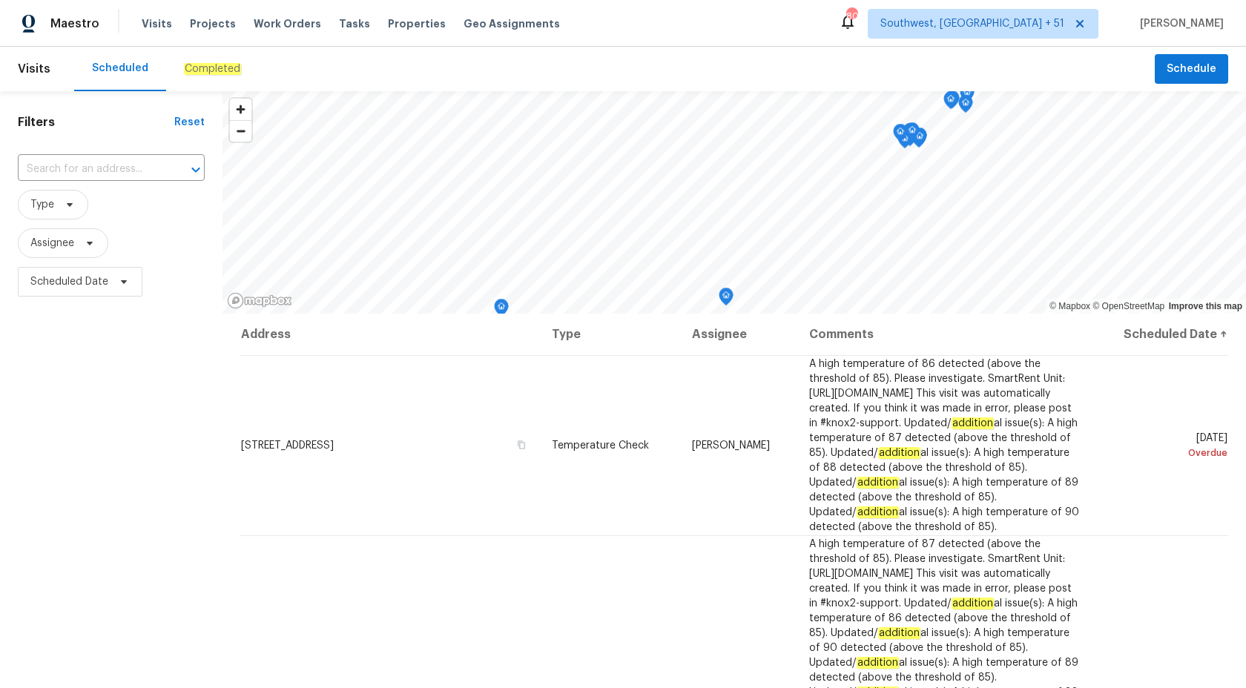
click at [205, 48] on div "Completed" at bounding box center [212, 69] width 93 height 45
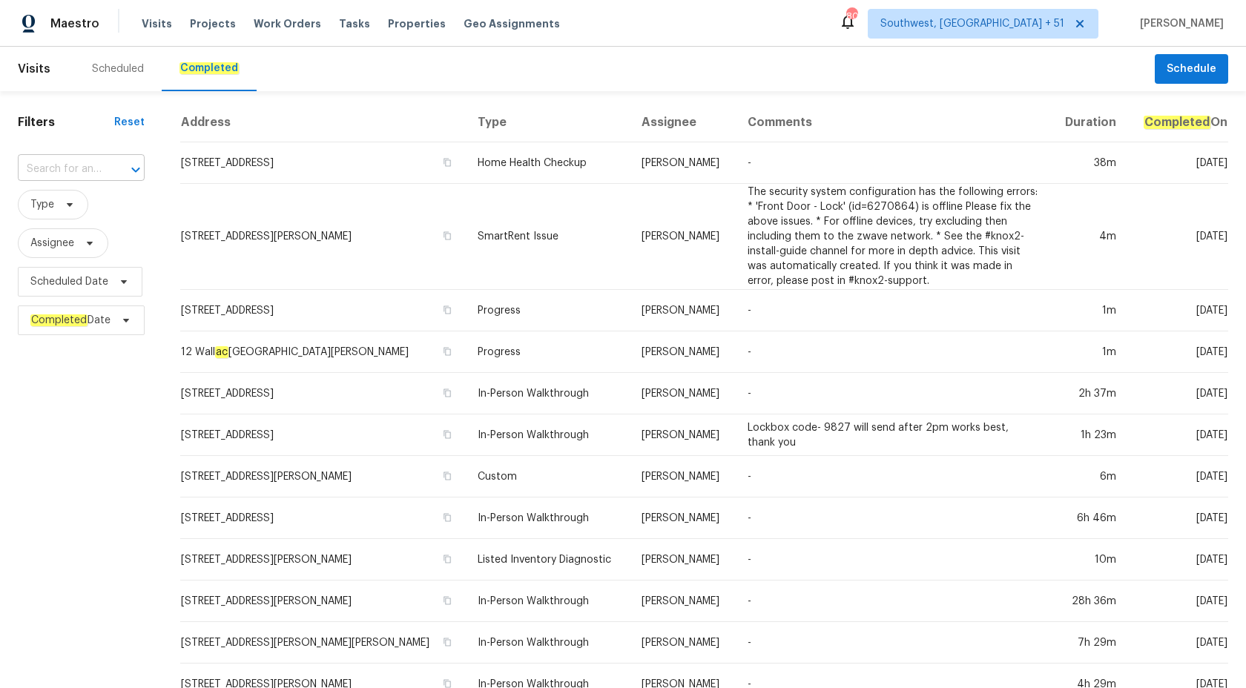
click at [73, 176] on input "text" at bounding box center [60, 169] width 85 height 23
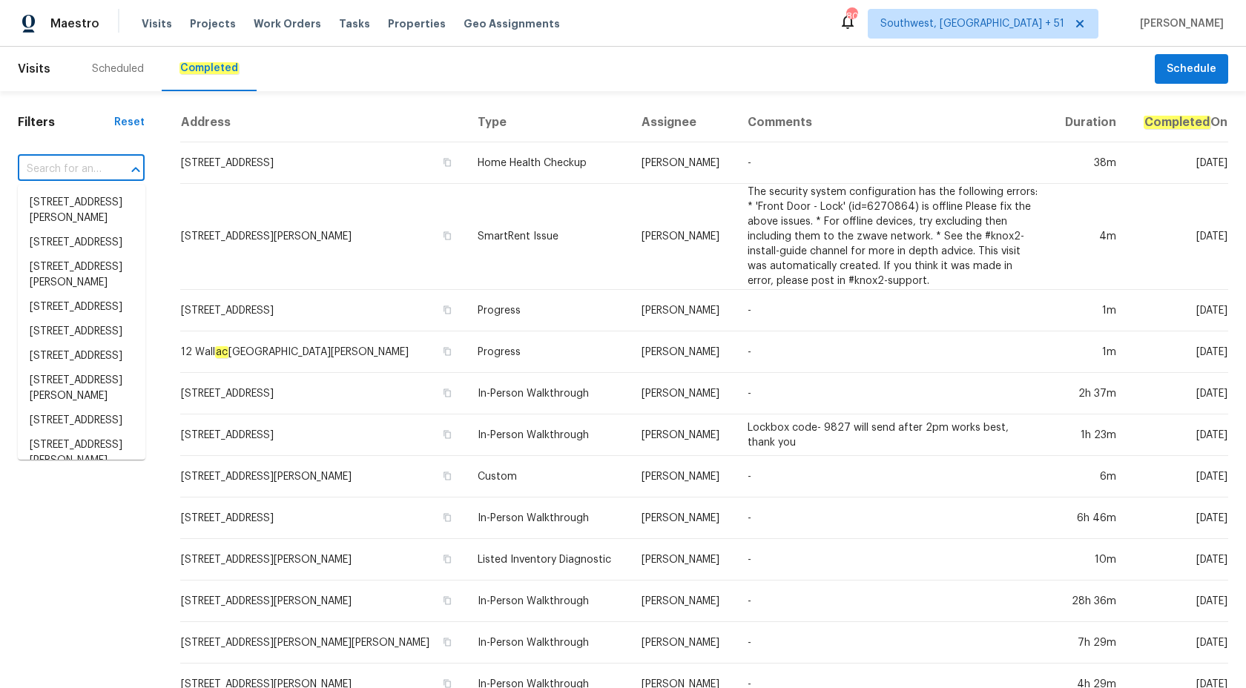
paste input "[STREET_ADDRESS]"
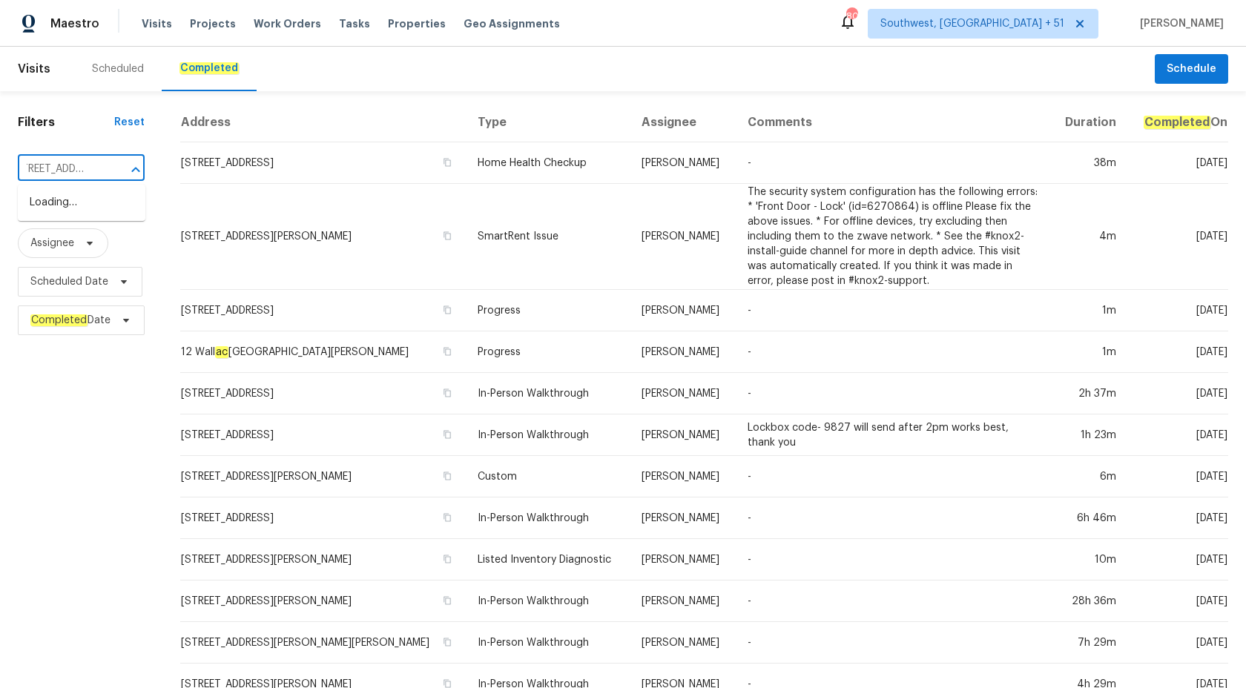
scroll to position [0, 5]
type input "[STREET_ADDRESS]"
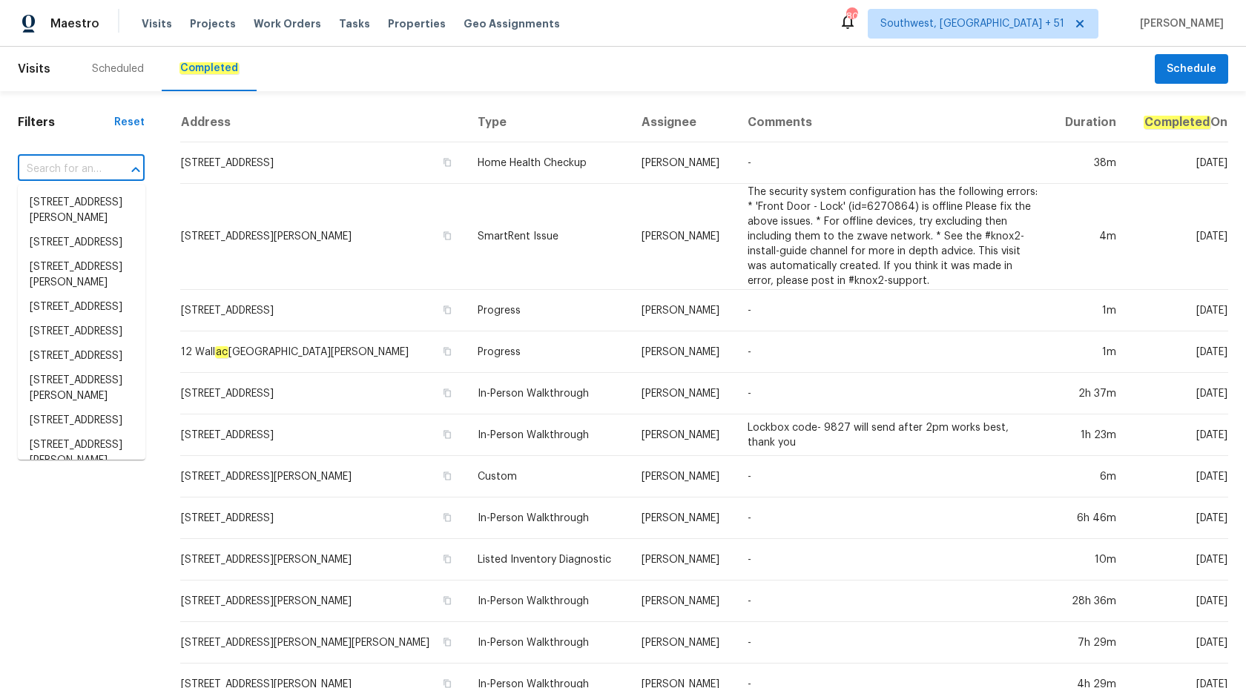
scroll to position [0, 0]
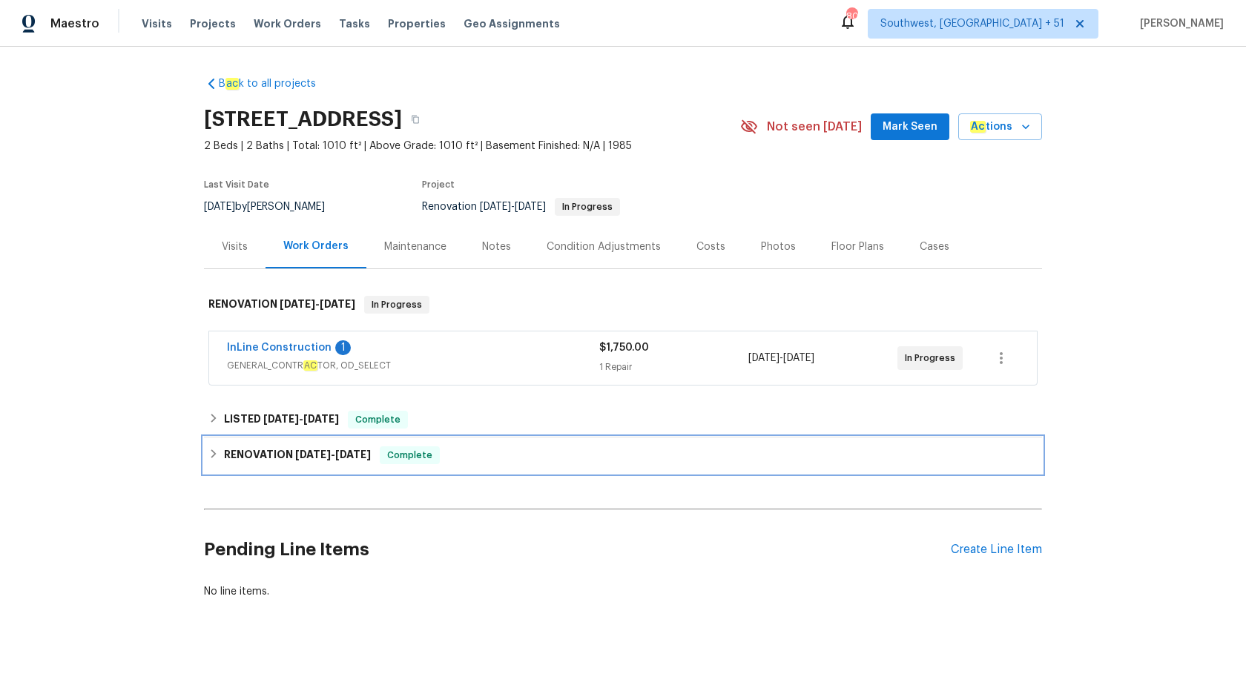
click at [317, 455] on div "RENOVATION 4/23/24 - 5/1/24 Complete" at bounding box center [623, 456] width 838 height 36
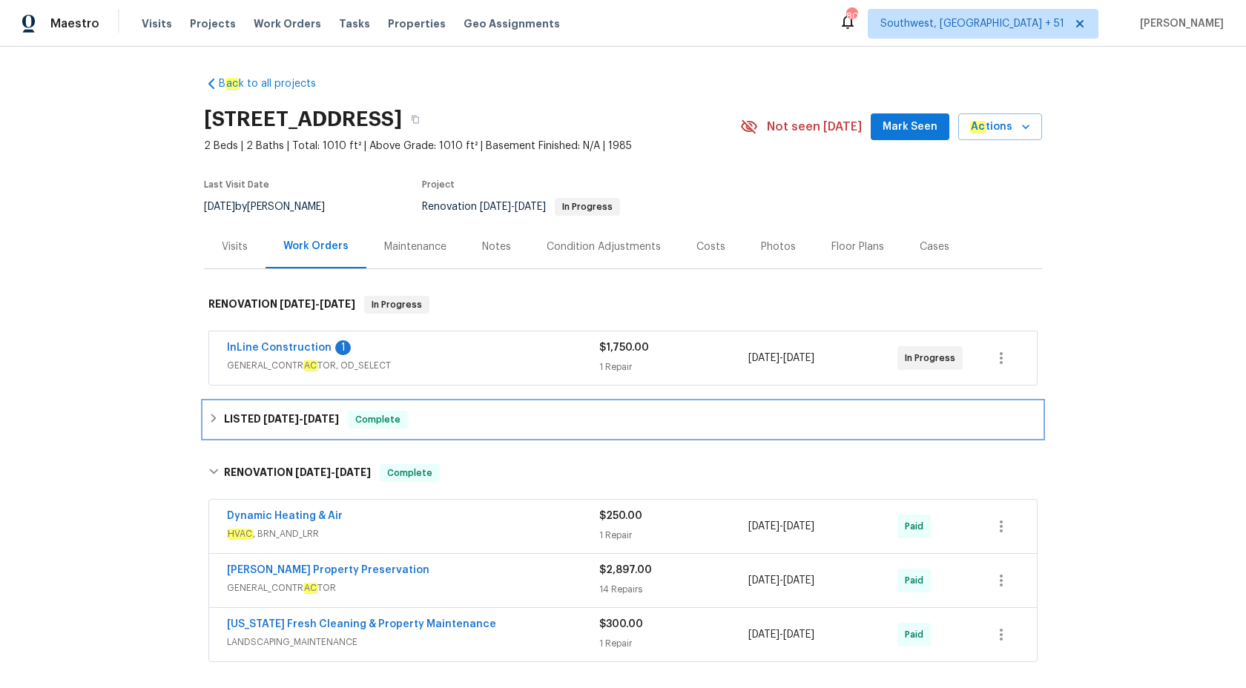
click at [319, 424] on span "5/9/24" at bounding box center [321, 419] width 36 height 10
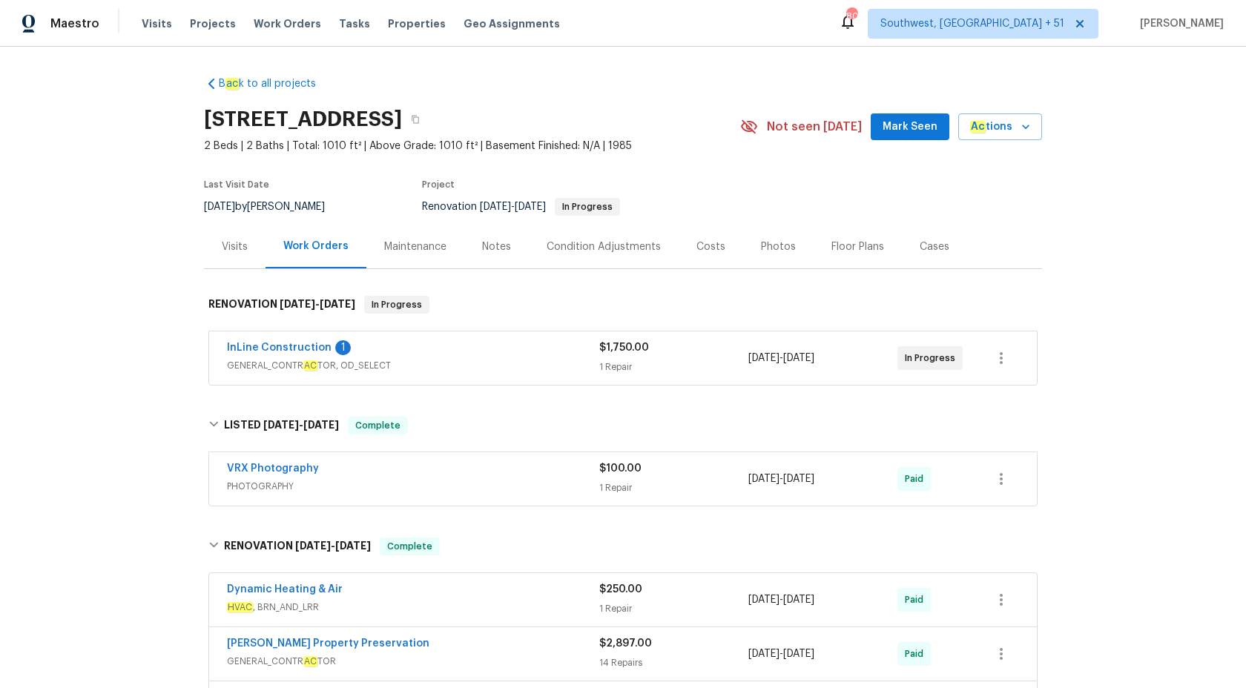
click at [510, 373] on span "GENERAL_CONTR AC TOR, OD_SELECT" at bounding box center [413, 365] width 372 height 15
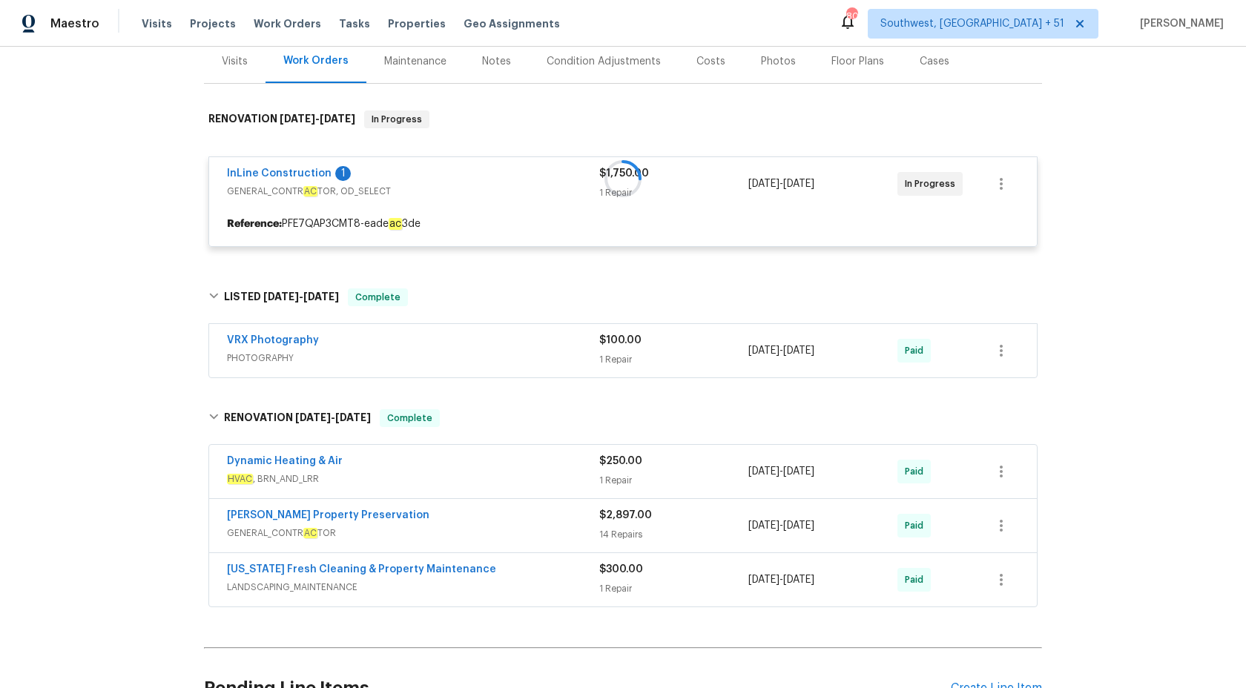
scroll to position [191, 0]
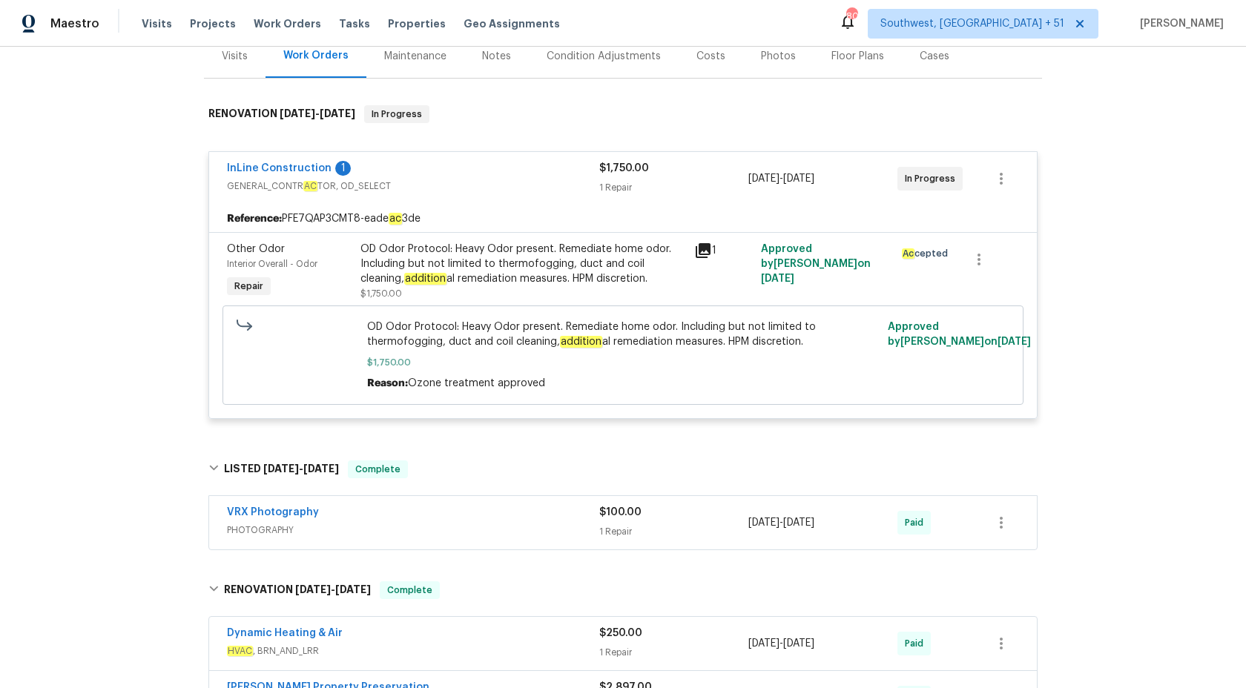
click at [581, 194] on span "GENERAL_CONTR AC TOR, OD_SELECT" at bounding box center [413, 186] width 372 height 15
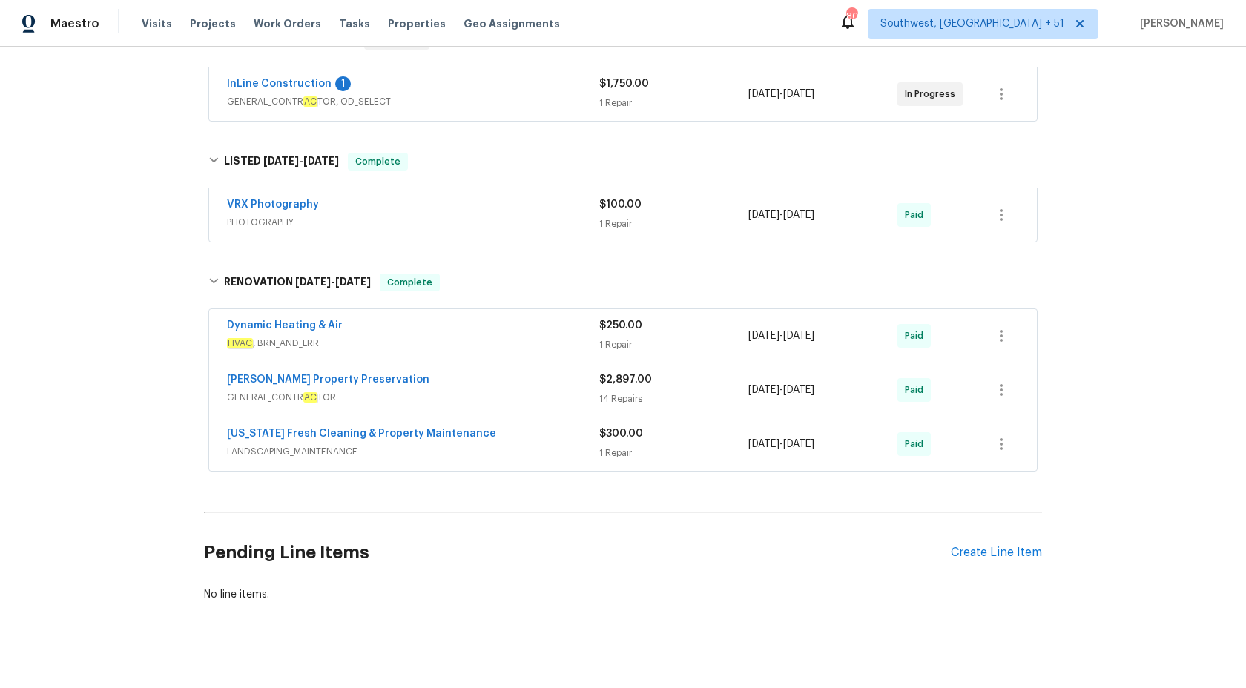
scroll to position [277, 0]
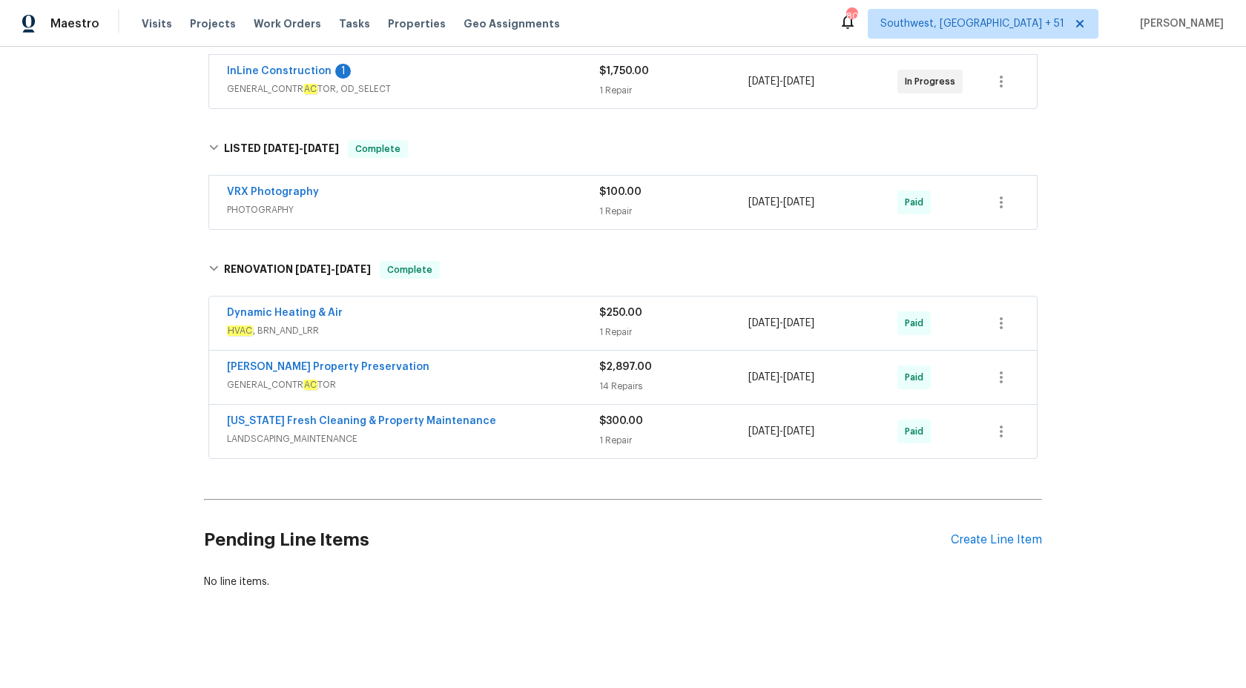
click at [521, 338] on span "HVAC , BRN_AND_LRR" at bounding box center [413, 330] width 372 height 15
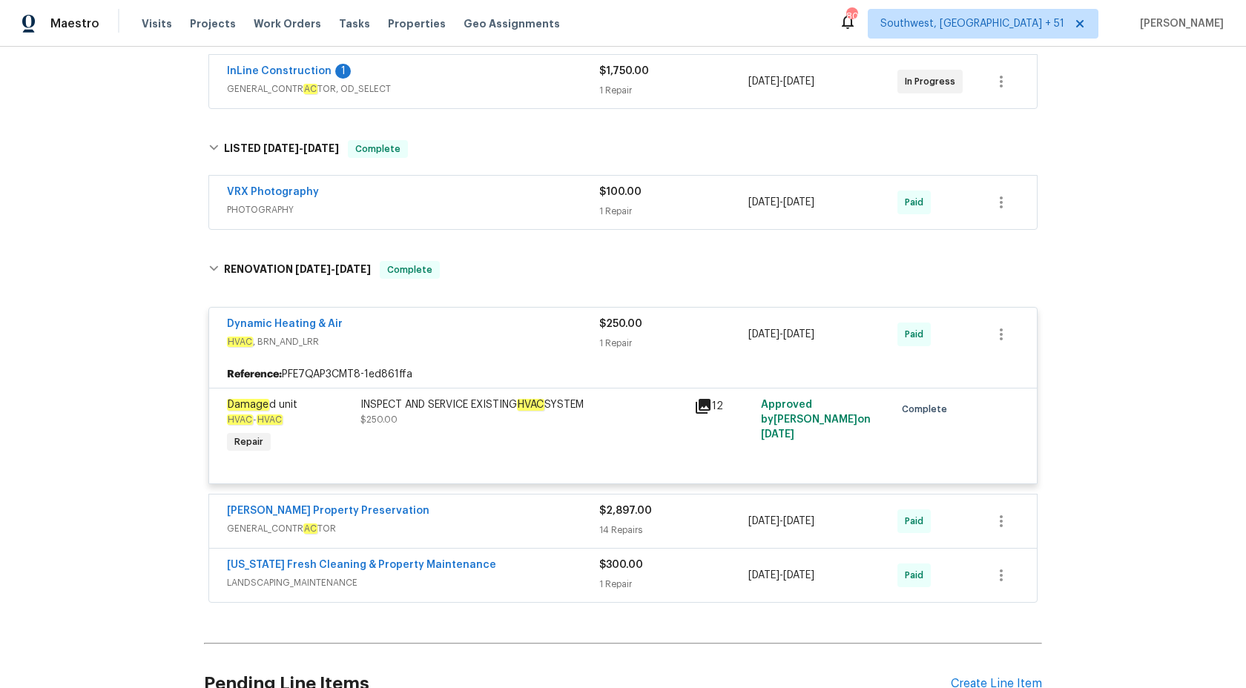
click at [521, 335] on div "Dynamic Heating & Air" at bounding box center [413, 326] width 372 height 18
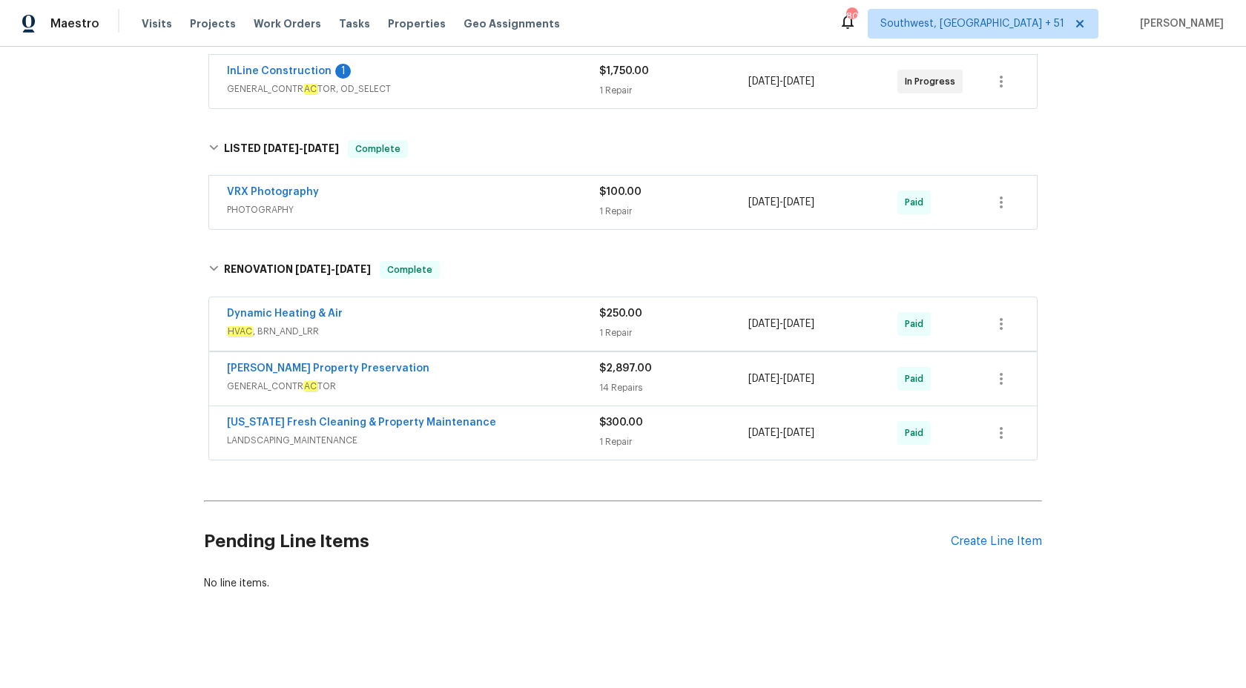
scroll to position [294, 0]
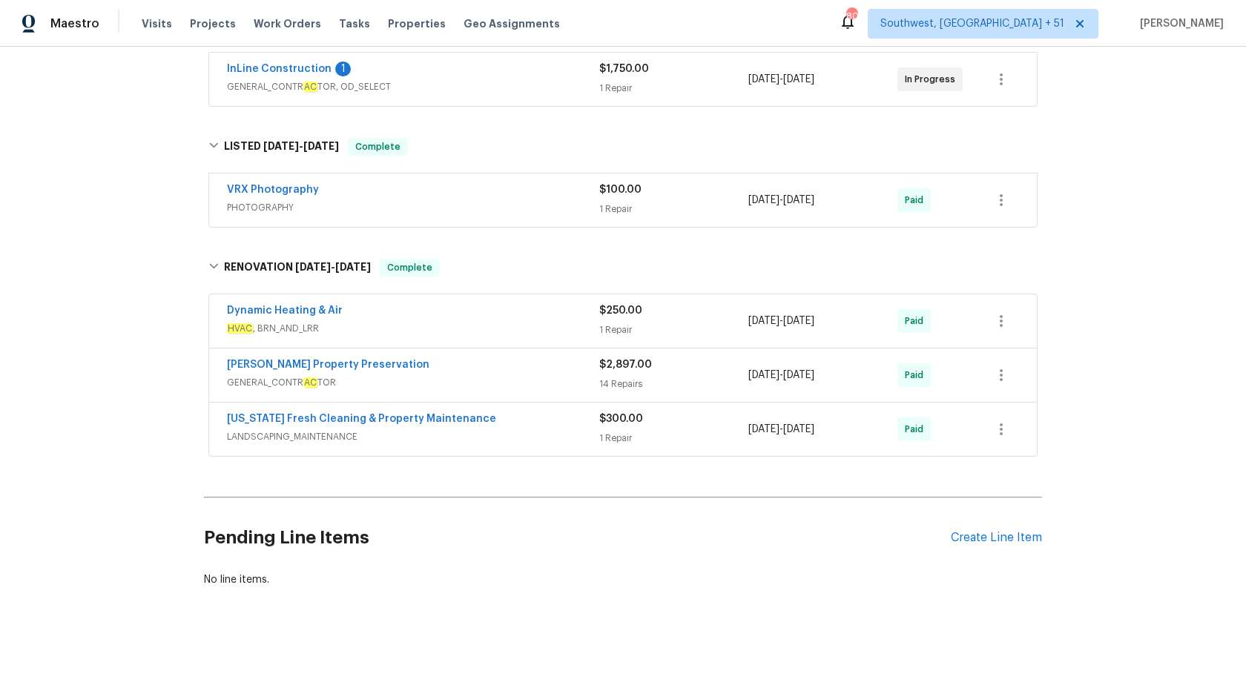
click at [545, 381] on span "GENERAL_CONTR AC TOR" at bounding box center [413, 382] width 372 height 15
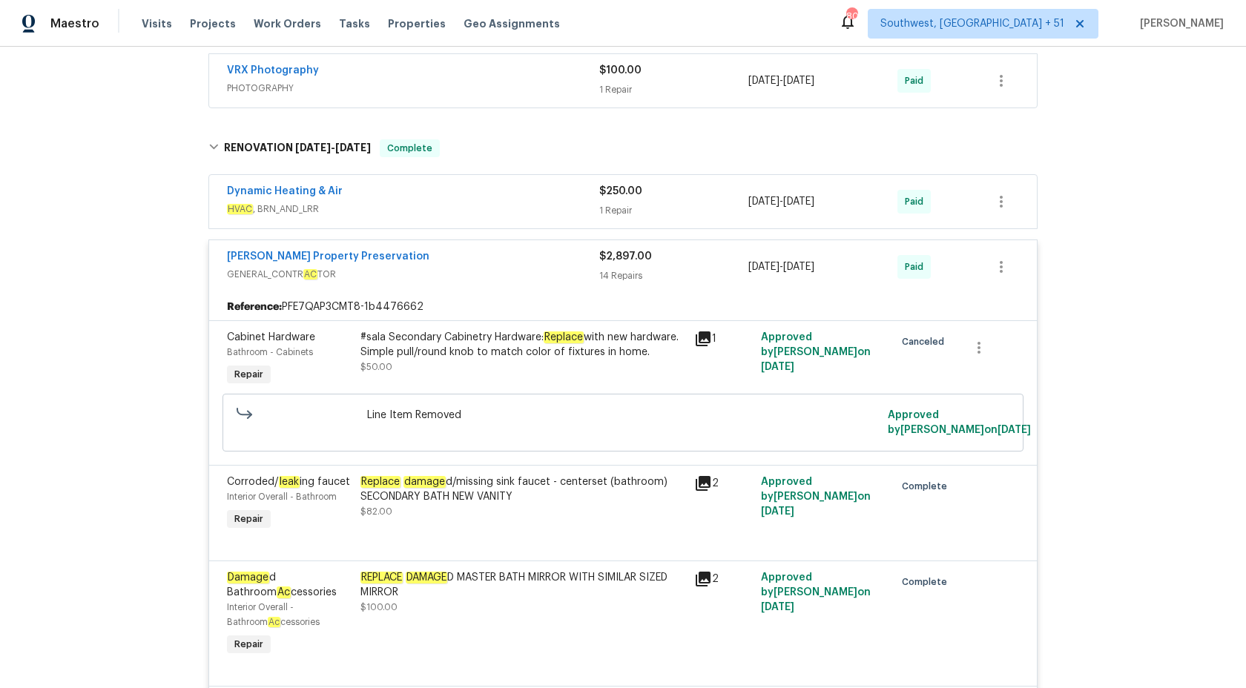
scroll to position [329, 0]
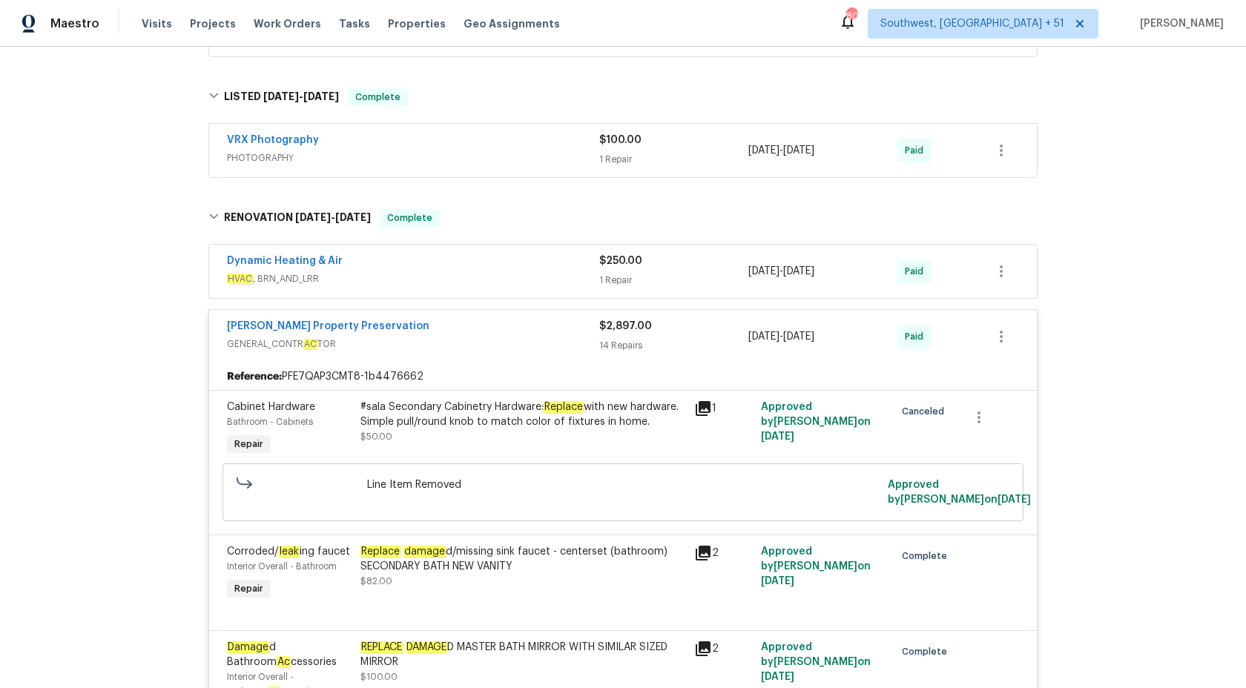
click at [640, 329] on div "Witt's Property Preservation GENERAL_CONTR AC TOR $2,897.00 14 Repairs 4/22/202…" at bounding box center [623, 336] width 828 height 53
click at [641, 349] on div "$2,897.00 14 Repairs" at bounding box center [673, 337] width 149 height 36
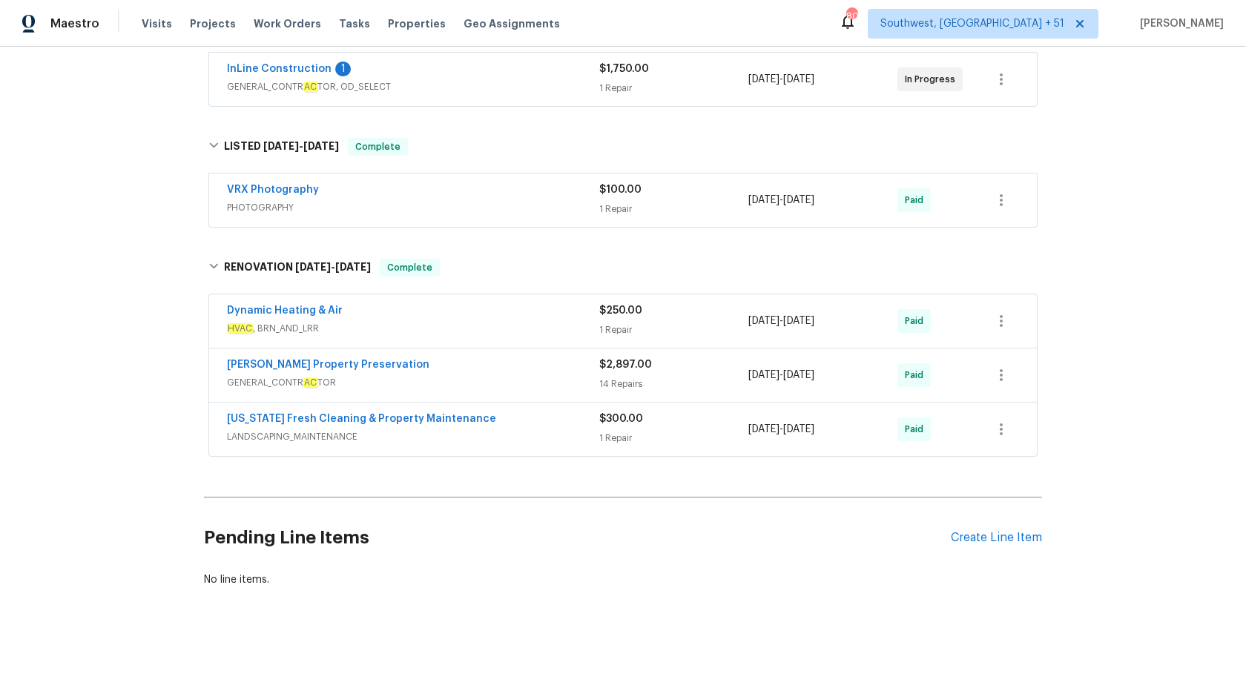
scroll to position [294, 0]
click at [585, 316] on div "Dynamic Heating & Air" at bounding box center [413, 312] width 372 height 18
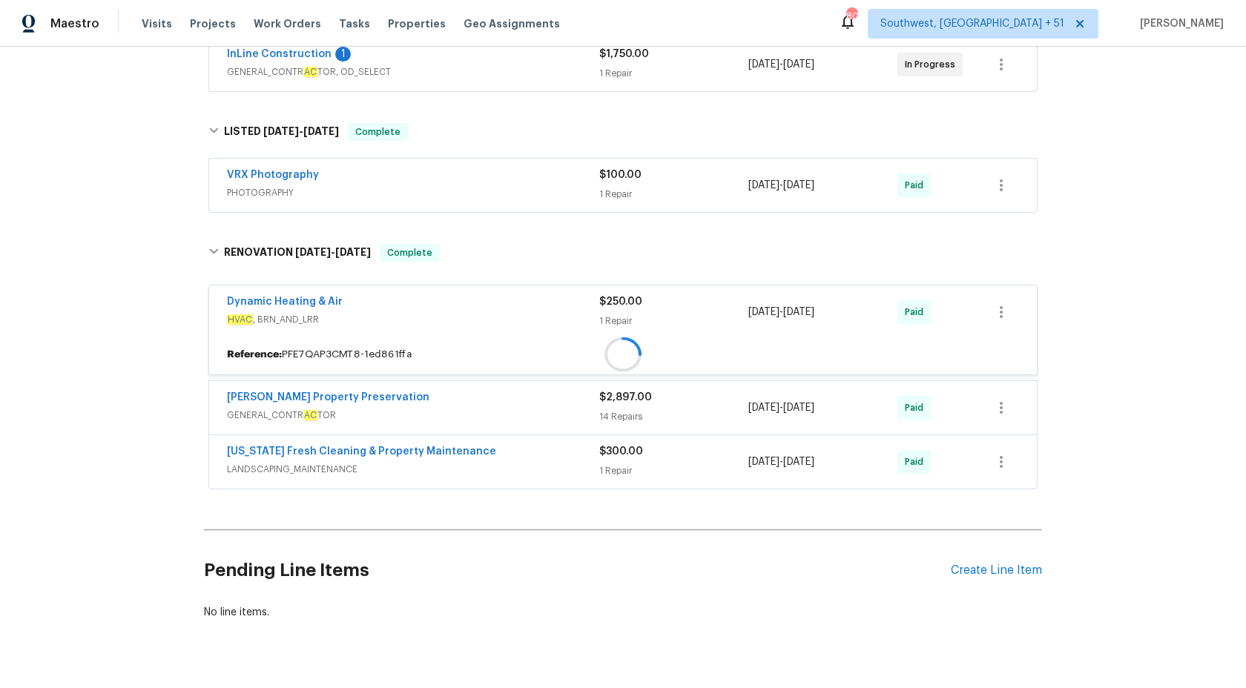
scroll to position [329, 0]
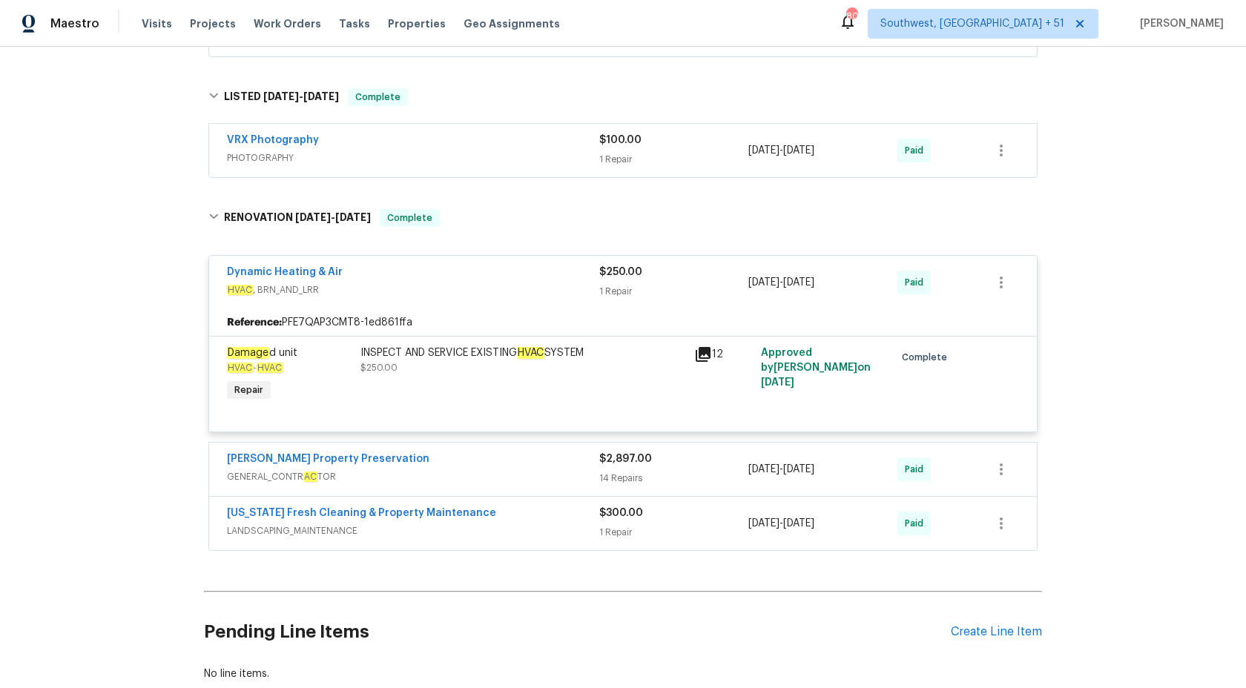
click at [585, 309] on div "Dynamic Heating & Air HVAC , BRN_AND_LRR $250.00 1 Repair 4/23/2024 - 4/25/2024…" at bounding box center [623, 282] width 828 height 53
click at [617, 167] on div "1 Repair" at bounding box center [673, 159] width 149 height 15
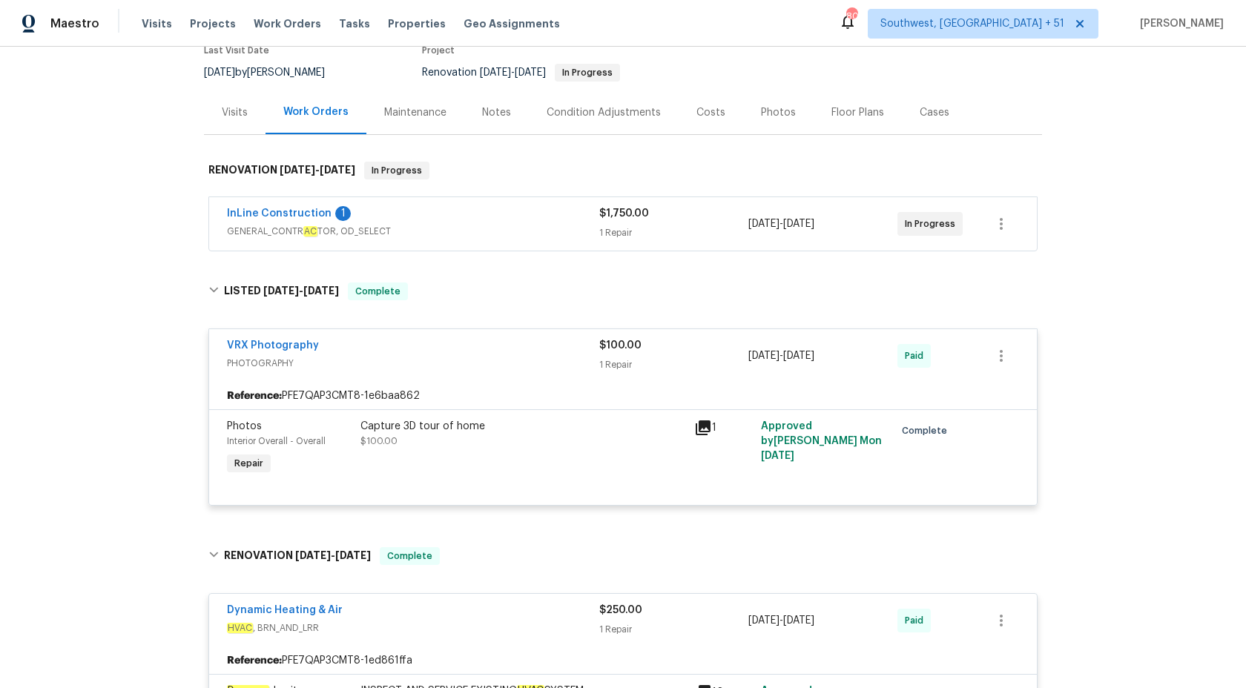
scroll to position [25, 0]
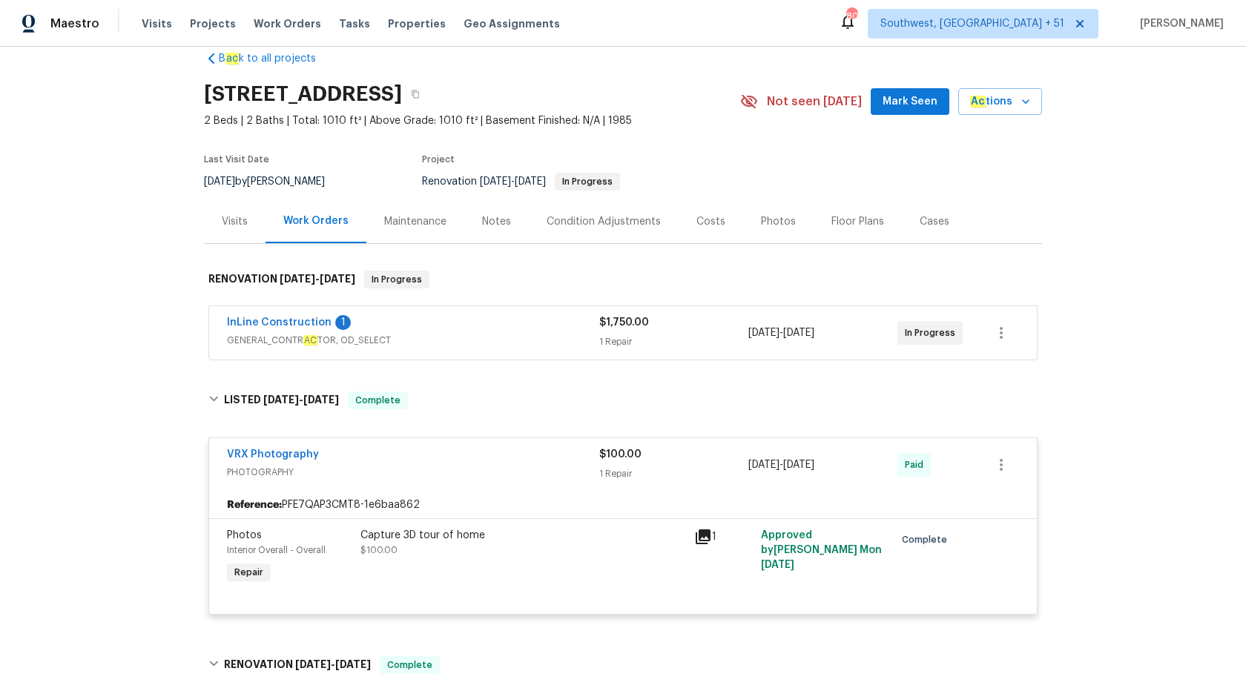
click at [612, 460] on span "$100.00" at bounding box center [620, 455] width 42 height 10
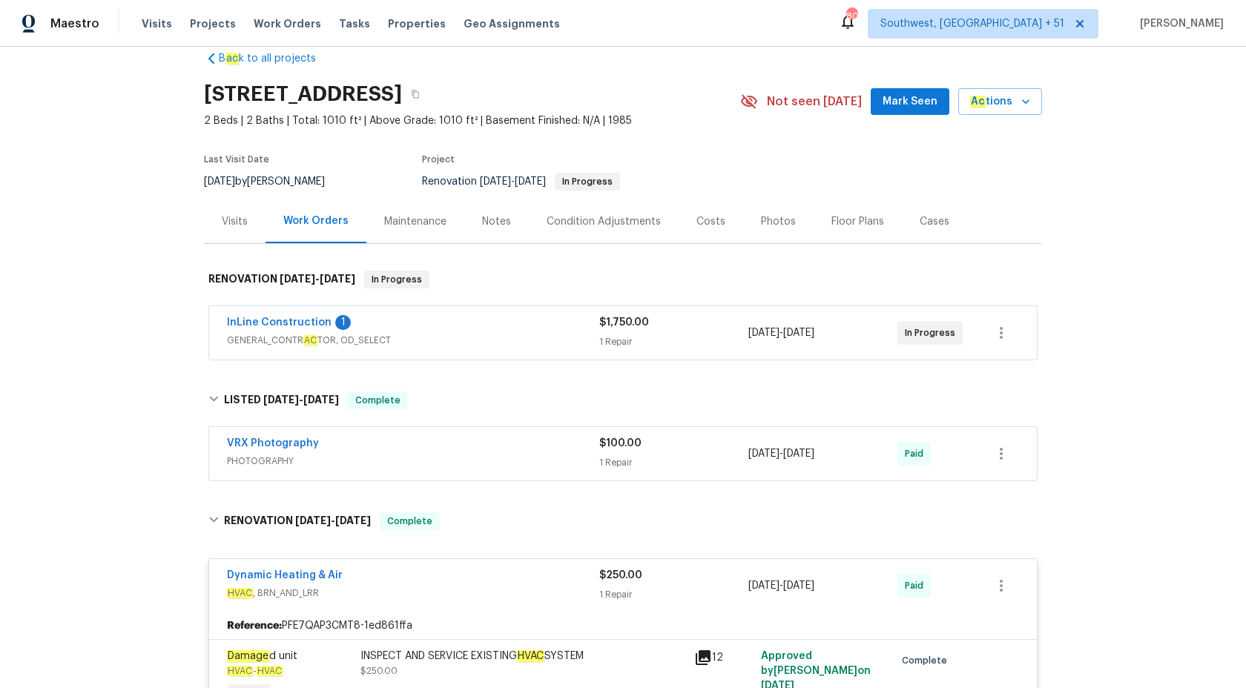
click at [248, 242] on div "Visits" at bounding box center [235, 222] width 62 height 44
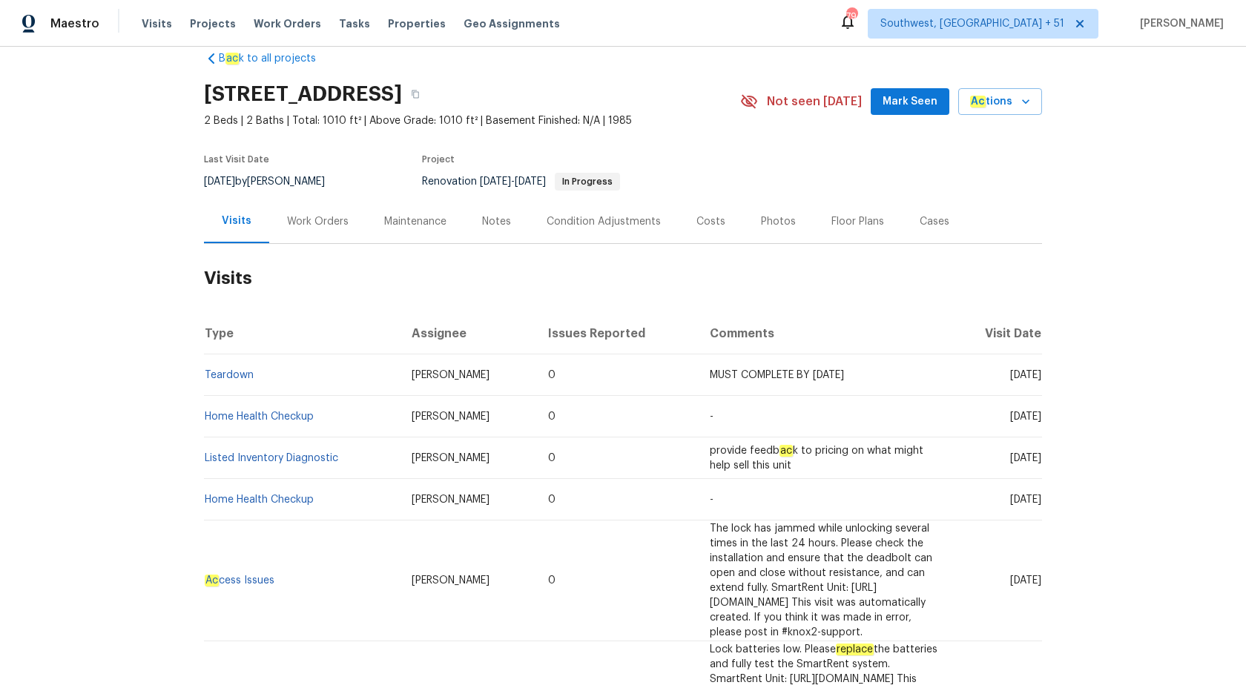
click at [316, 228] on div "Work Orders" at bounding box center [318, 221] width 62 height 15
